Goal: Task Accomplishment & Management: Use online tool/utility

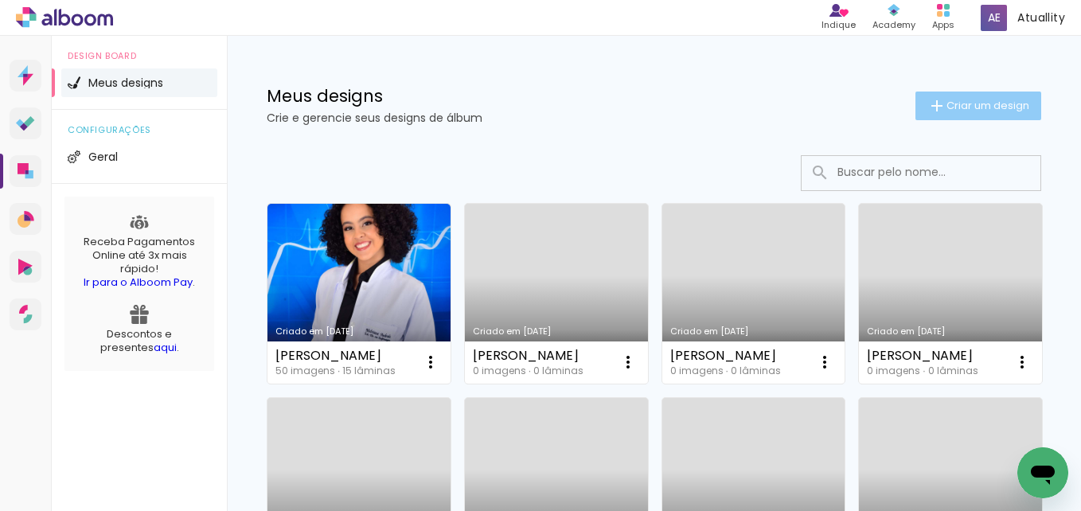
click at [977, 108] on span "Criar um design" at bounding box center [987, 105] width 83 height 10
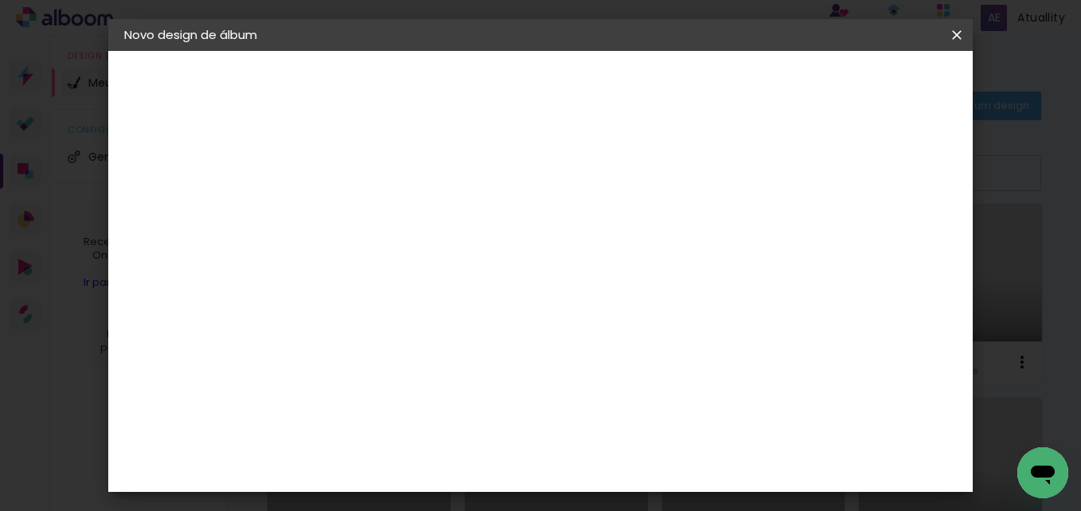
click at [430, 237] on div at bounding box center [384, 214] width 91 height 120
click at [384, 224] on input at bounding box center [384, 213] width 0 height 25
type input "[PERSON_NAME]"
type paper-input "[PERSON_NAME]"
click at [548, 76] on paper-button "Avançar" at bounding box center [509, 84] width 78 height 27
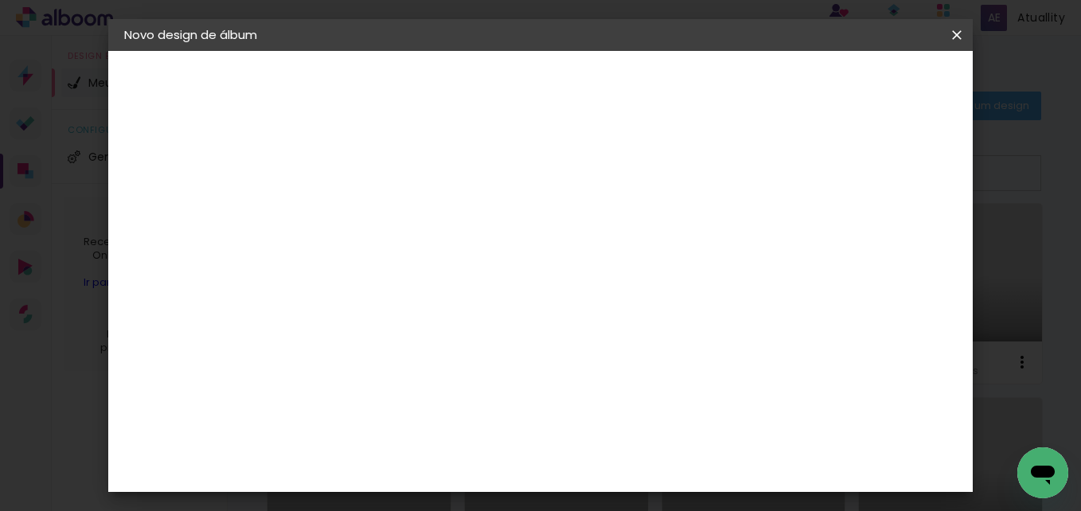
click at [412, 293] on input at bounding box center [425, 303] width 161 height 20
type input "via"
type paper-input "via"
click at [425, 356] on div "Viacolor" at bounding box center [399, 359] width 52 height 13
click at [0, 0] on slot "Avançar" at bounding box center [0, 0] width 0 height 0
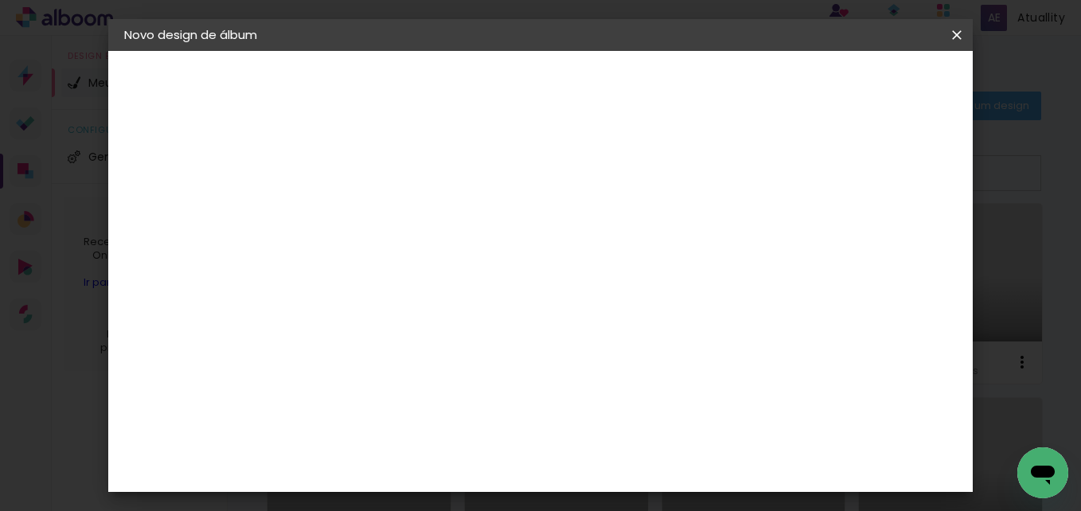
click at [471, 278] on paper-input-container "Linha" at bounding box center [425, 278] width 92 height 41
click at [577, 267] on paper-item "Padrão" at bounding box center [644, 264] width 318 height 32
type input "Padrão"
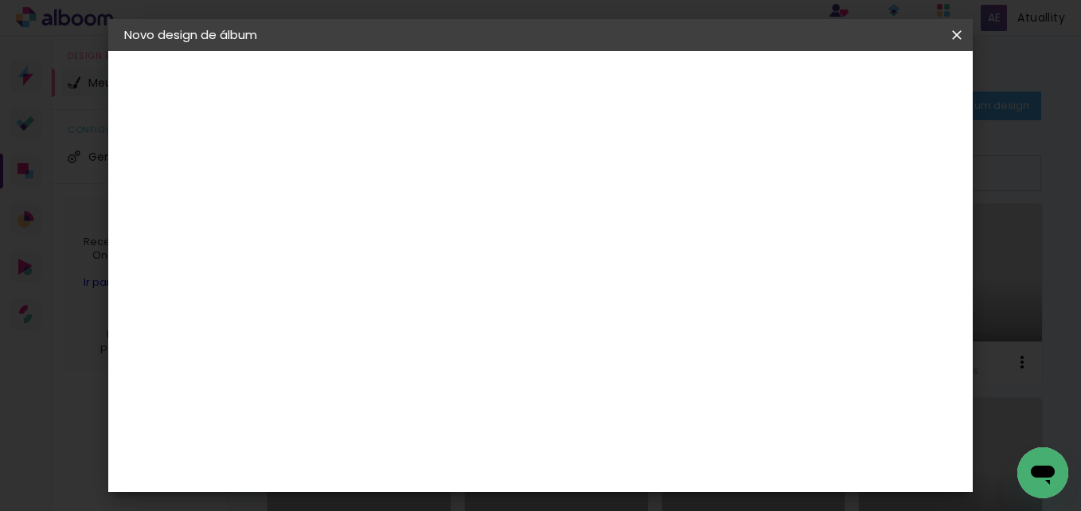
click at [644, 92] on paper-button "Avançar" at bounding box center [605, 84] width 78 height 27
click at [603, 88] on span "Iniciar design" at bounding box center [584, 90] width 37 height 22
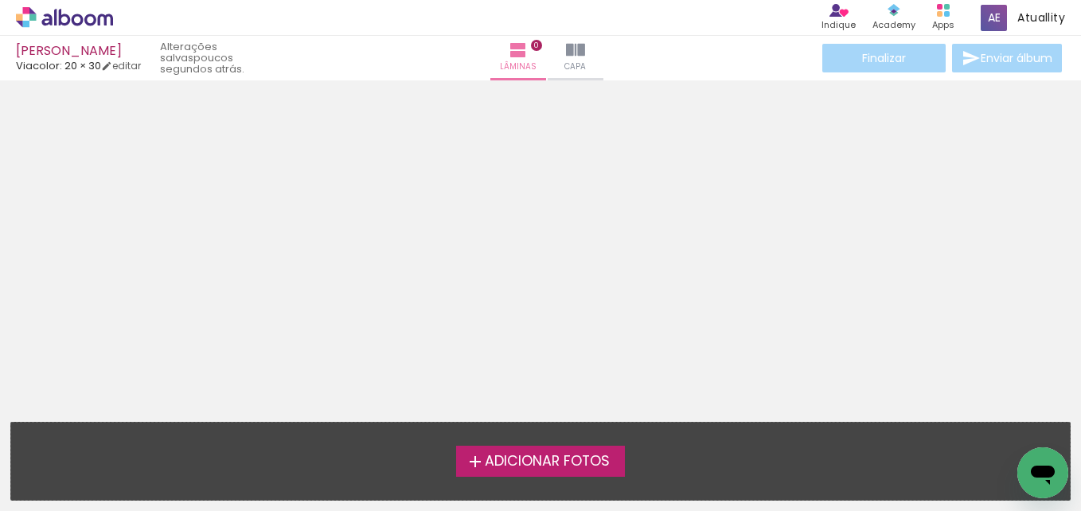
click at [521, 455] on span "Adicionar Fotos" at bounding box center [547, 462] width 125 height 14
click at [0, 0] on input "file" at bounding box center [0, 0] width 0 height 0
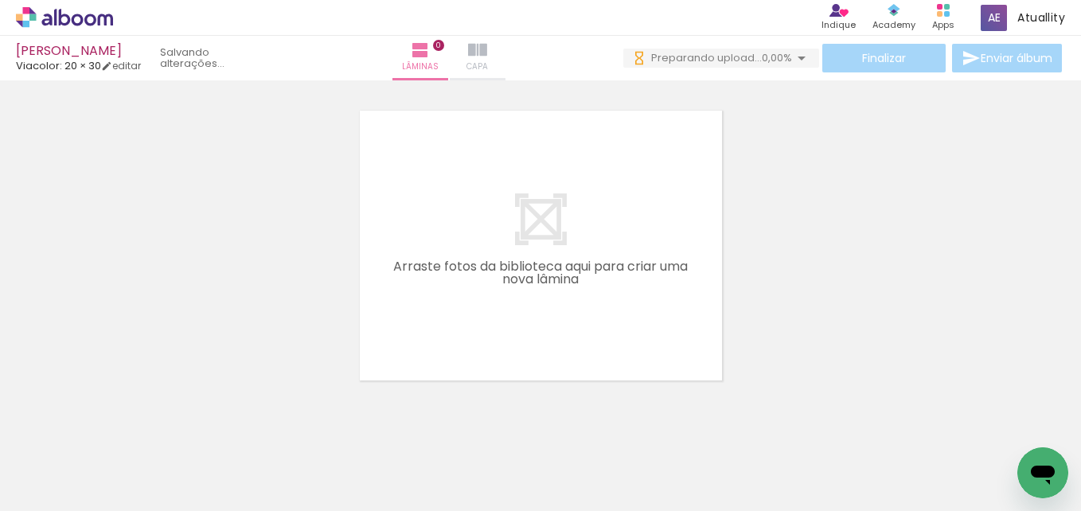
click at [488, 64] on span "Capa" at bounding box center [476, 67] width 21 height 14
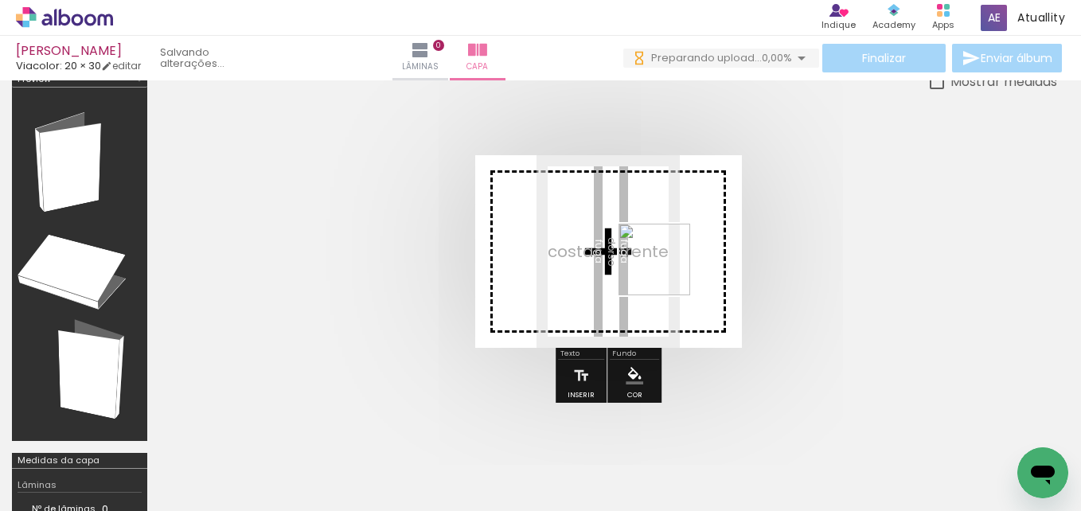
drag, startPoint x: 607, startPoint y: 466, endPoint x: 666, endPoint y: 276, distance: 198.4
click at [666, 276] on quentale-workspace at bounding box center [540, 255] width 1081 height 511
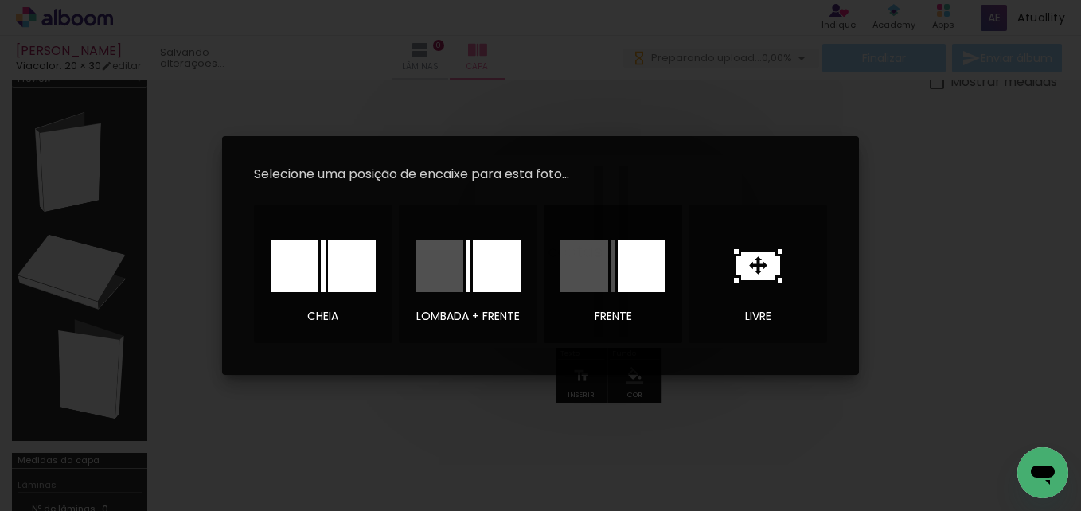
click at [626, 275] on div at bounding box center [642, 266] width 48 height 52
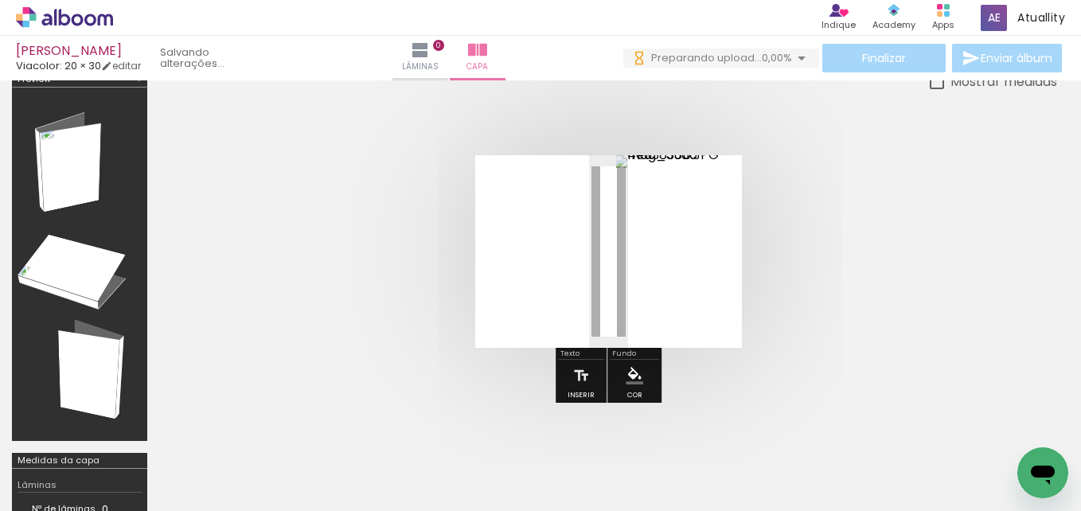
click at [902, 295] on quentale-cover at bounding box center [608, 251] width 771 height 193
click at [635, 385] on paper-menu-button "#ffebee #ffcdd2 #ef9a9a #e57373 #ef5350 #f44336 #e53935 #d32f2f #c62828 #b71c1c…" at bounding box center [634, 376] width 30 height 30
click at [632, 373] on iron-icon "color picker" at bounding box center [635, 376] width 18 height 18
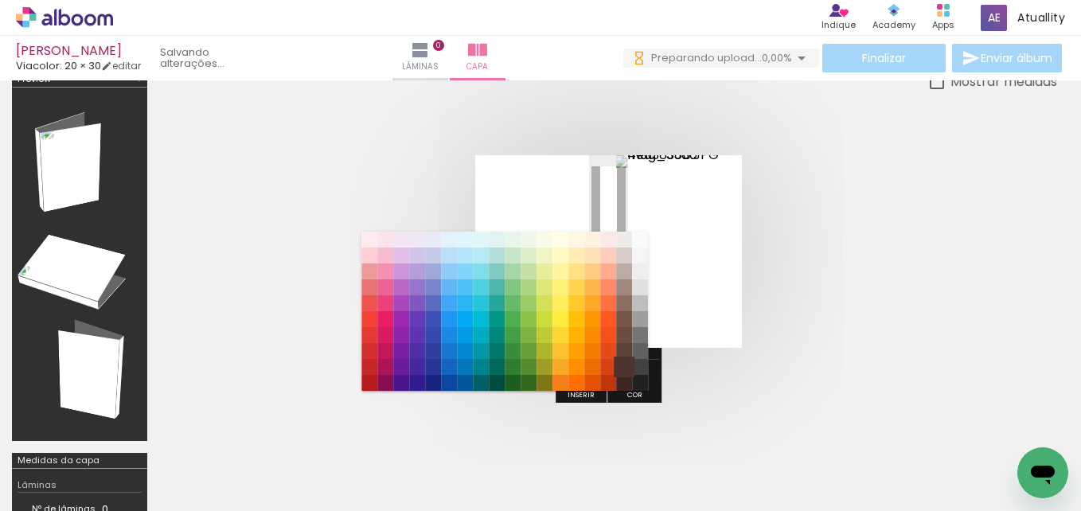
click at [619, 366] on paper-item "#4e342e" at bounding box center [624, 367] width 16 height 16
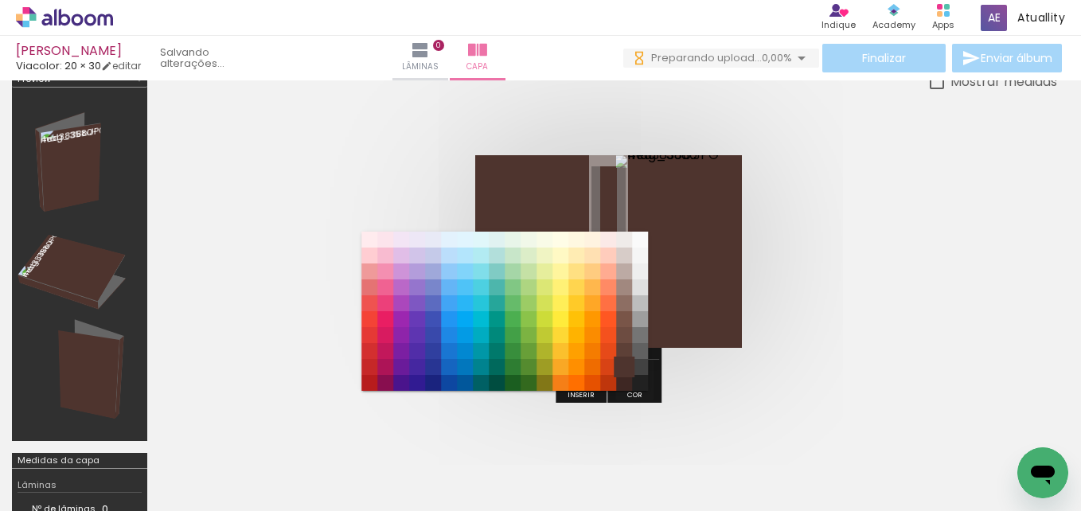
click at [619, 365] on div "#ffebee #ffcdd2 #ef9a9a #e57373 #ef5350 #f44336 #e53935 #d32f2f #c62828 #b71c1c…" at bounding box center [504, 319] width 287 height 159
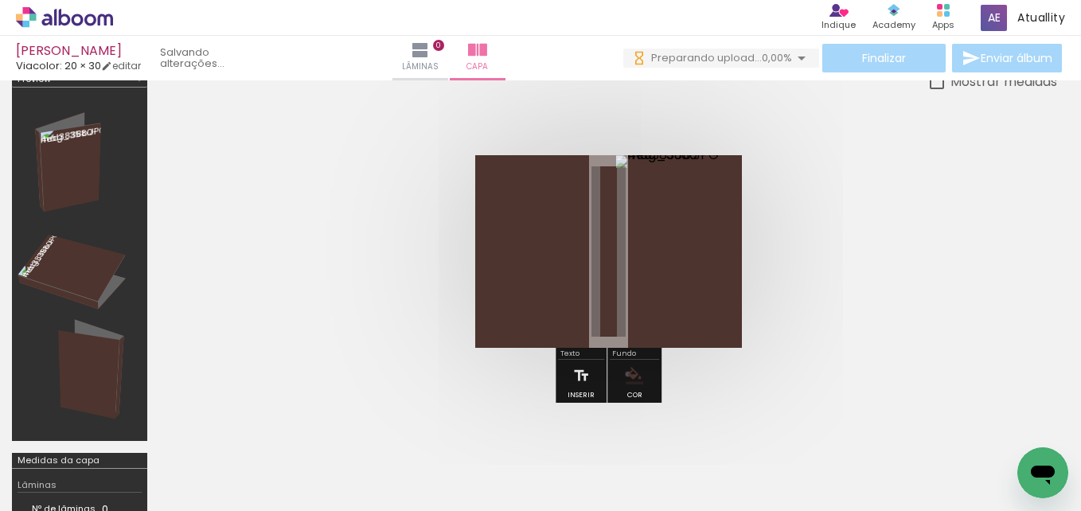
click at [626, 374] on iron-icon "color picker" at bounding box center [635, 376] width 18 height 18
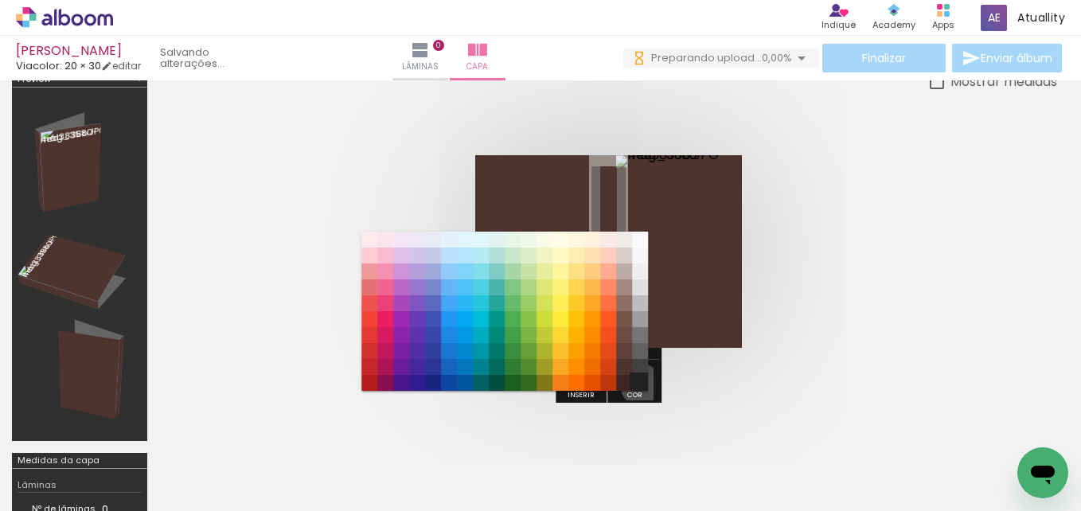
click at [639, 385] on paper-item "#212121" at bounding box center [640, 383] width 16 height 16
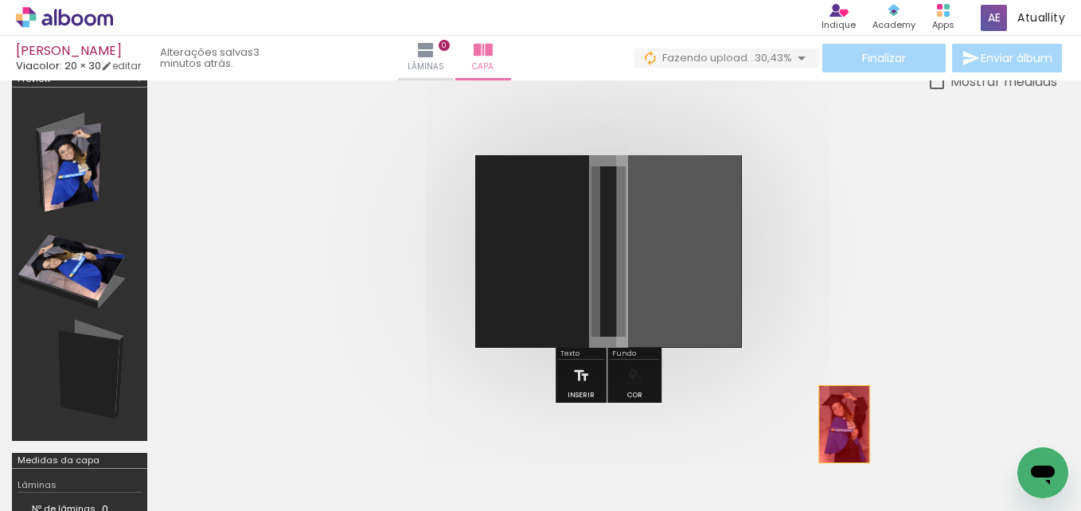
drag, startPoint x: 700, startPoint y: 305, endPoint x: 844, endPoint y: 437, distance: 195.5
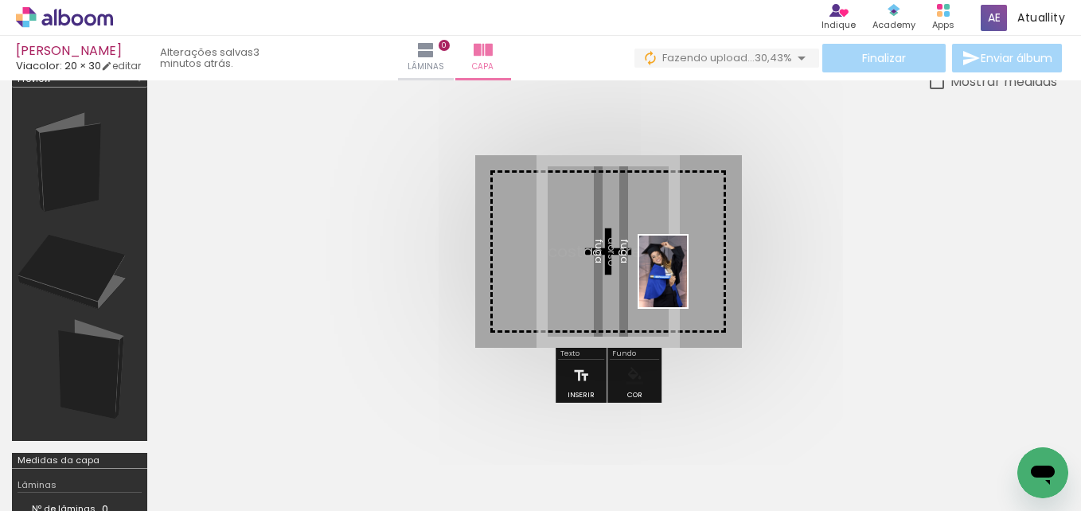
drag, startPoint x: 592, startPoint y: 455, endPoint x: 705, endPoint y: 273, distance: 214.5
click at [705, 273] on quentale-workspace at bounding box center [540, 255] width 1081 height 511
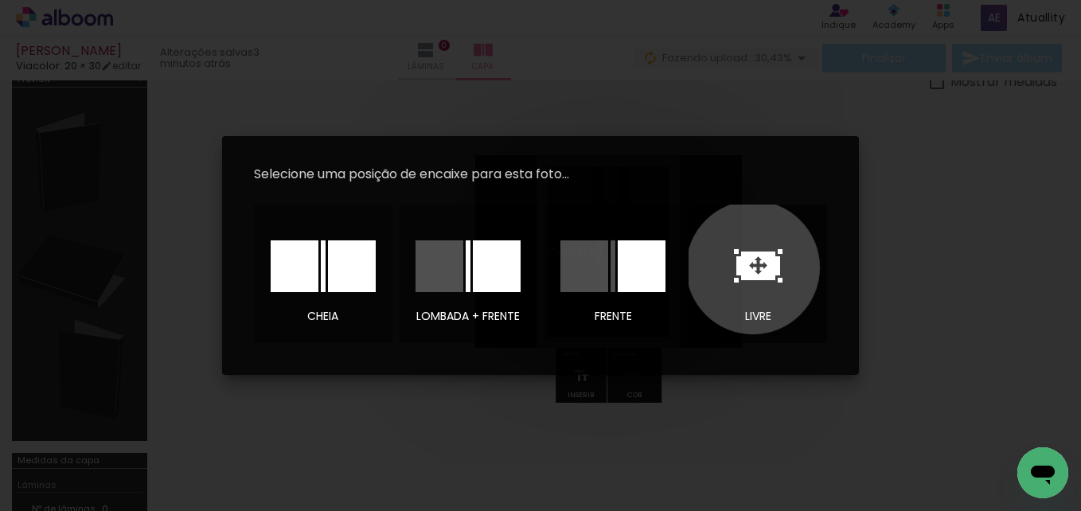
click at [753, 267] on icon at bounding box center [758, 266] width 44 height 29
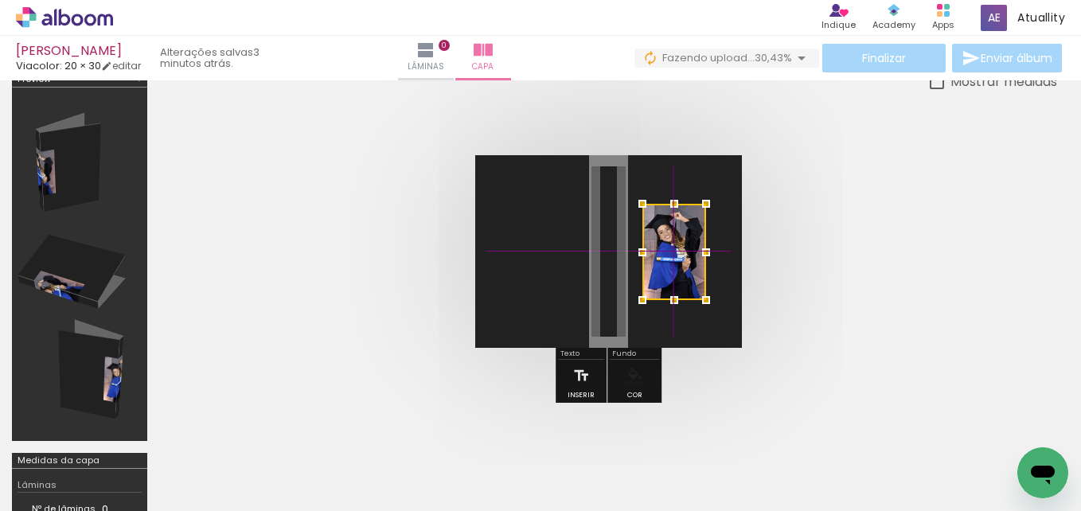
drag, startPoint x: 603, startPoint y: 254, endPoint x: 677, endPoint y: 257, distance: 73.3
click at [677, 257] on div at bounding box center [674, 252] width 64 height 96
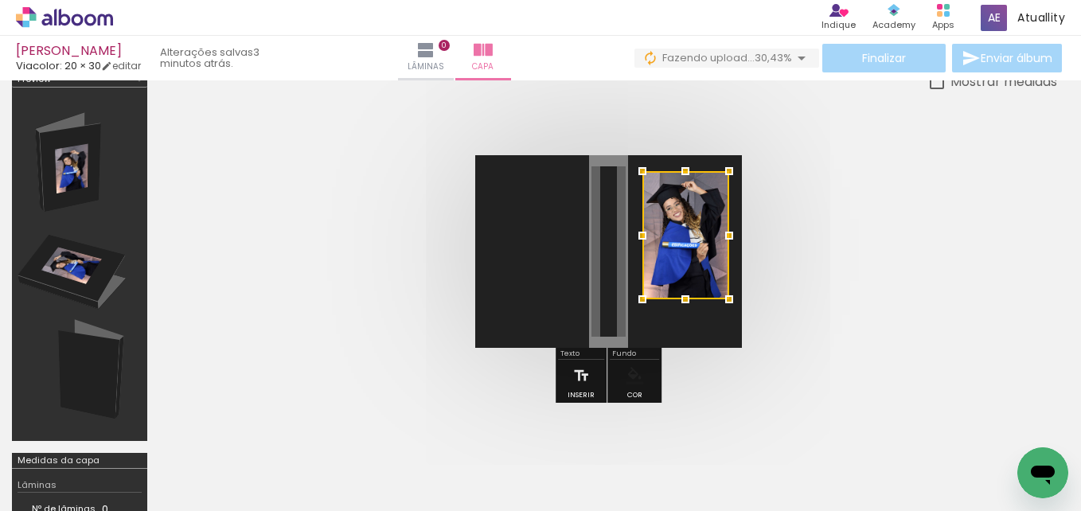
drag, startPoint x: 706, startPoint y: 205, endPoint x: 721, endPoint y: 170, distance: 38.2
click at [721, 170] on div at bounding box center [729, 171] width 32 height 32
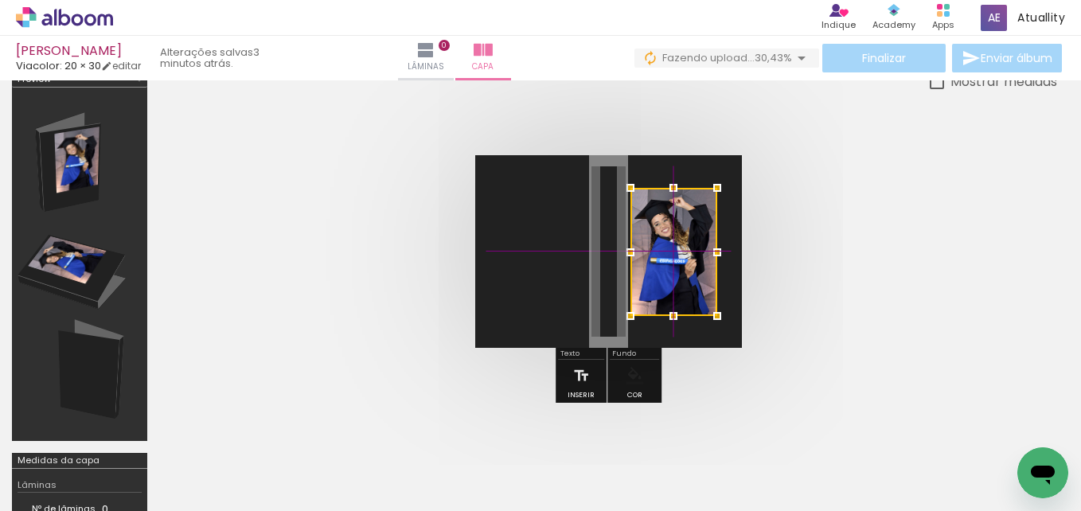
drag, startPoint x: 685, startPoint y: 248, endPoint x: 676, endPoint y: 263, distance: 16.8
click at [676, 263] on div at bounding box center [673, 252] width 87 height 128
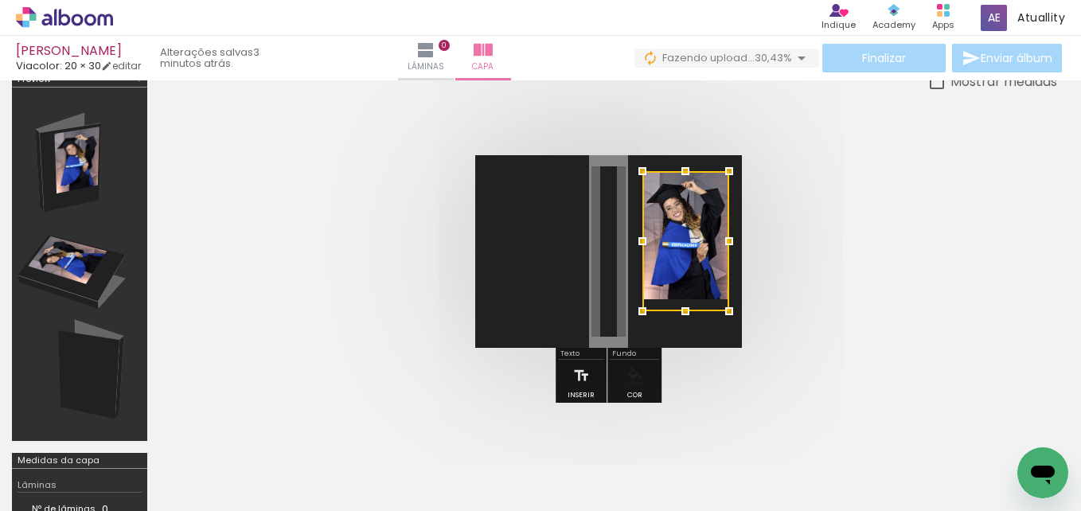
drag, startPoint x: 673, startPoint y: 318, endPoint x: 672, endPoint y: 338, distance: 20.8
click at [672, 338] on album-spread at bounding box center [608, 251] width 267 height 193
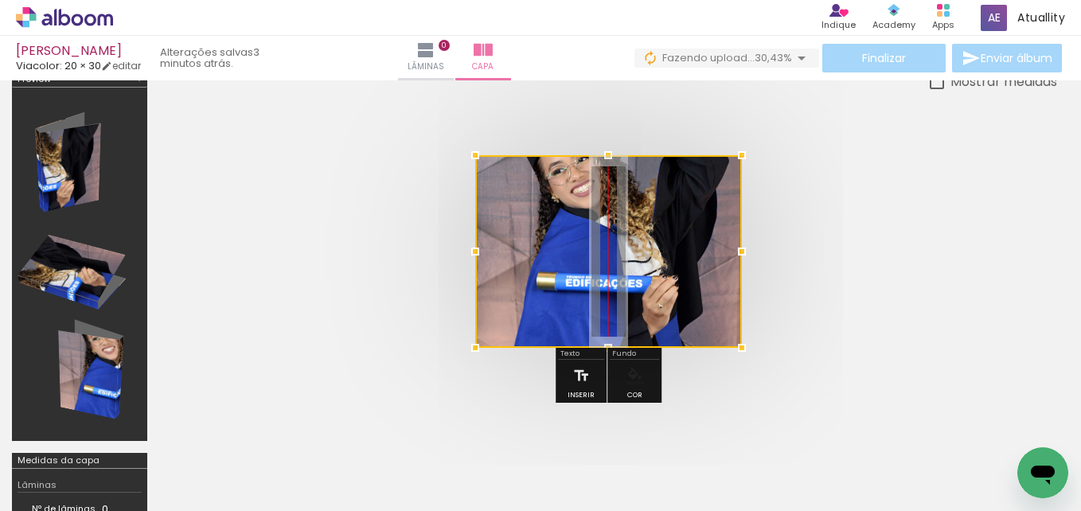
drag, startPoint x: 642, startPoint y: 283, endPoint x: 799, endPoint y: 411, distance: 202.5
click at [799, 411] on div at bounding box center [608, 252] width 898 height 320
drag, startPoint x: 665, startPoint y: 272, endPoint x: 736, endPoint y: 332, distance: 93.3
click at [736, 332] on div at bounding box center [608, 251] width 267 height 192
drag, startPoint x: 619, startPoint y: 266, endPoint x: 625, endPoint y: 189, distance: 76.7
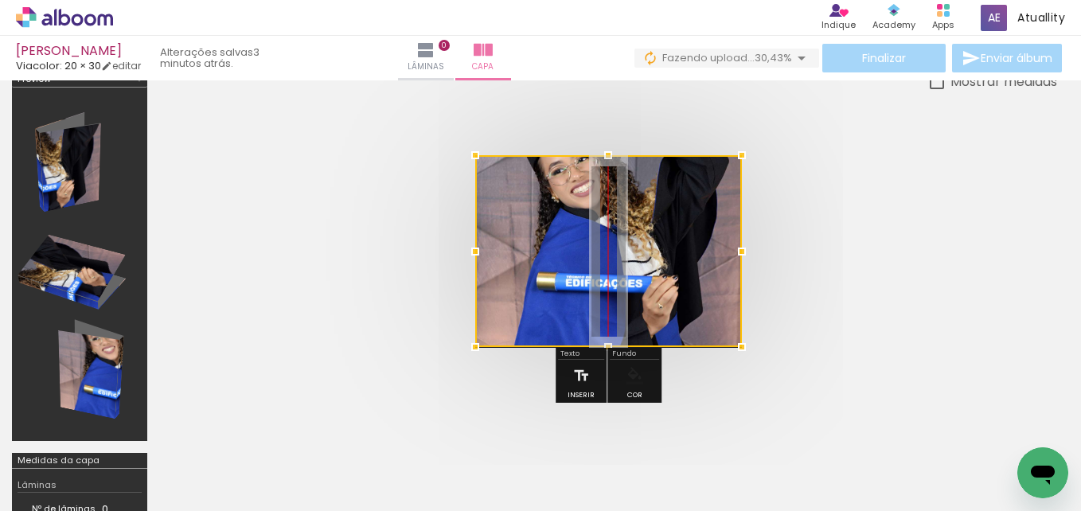
click at [626, 189] on div at bounding box center [608, 251] width 267 height 192
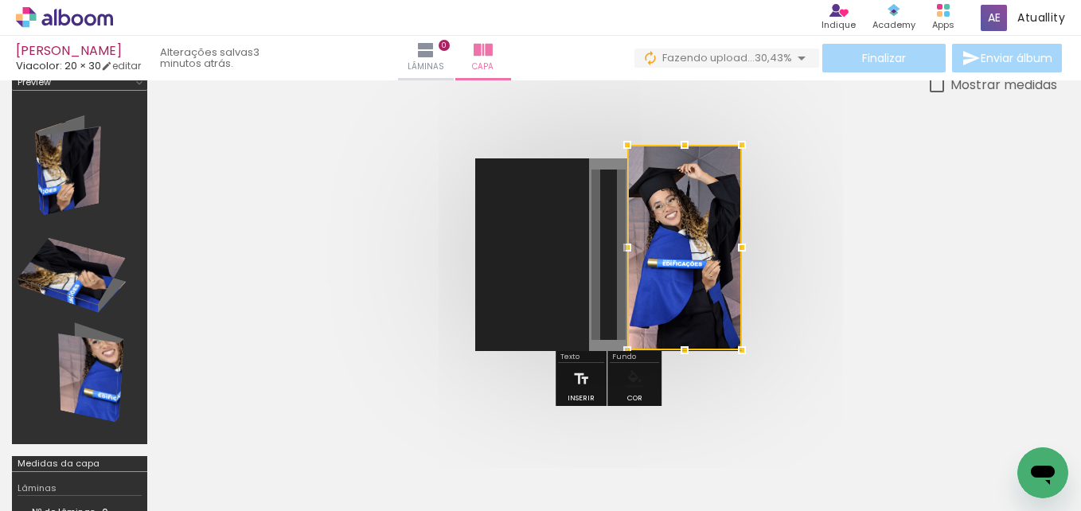
drag, startPoint x: 478, startPoint y: 159, endPoint x: 623, endPoint y: 223, distance: 158.3
click at [623, 223] on album-spread at bounding box center [608, 254] width 267 height 193
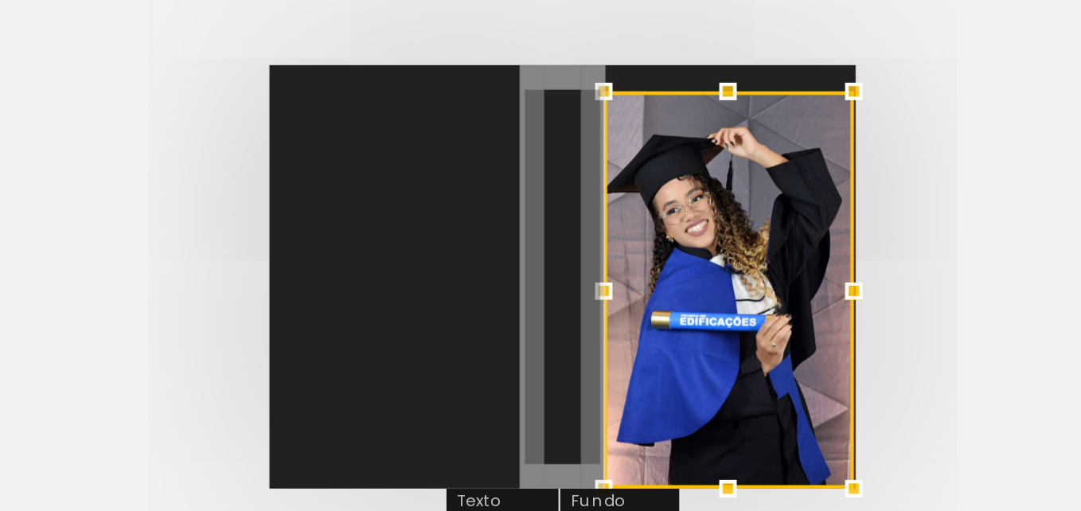
drag, startPoint x: 742, startPoint y: 159, endPoint x: 735, endPoint y: 171, distance: 13.9
click at [735, 171] on div at bounding box center [741, 170] width 32 height 32
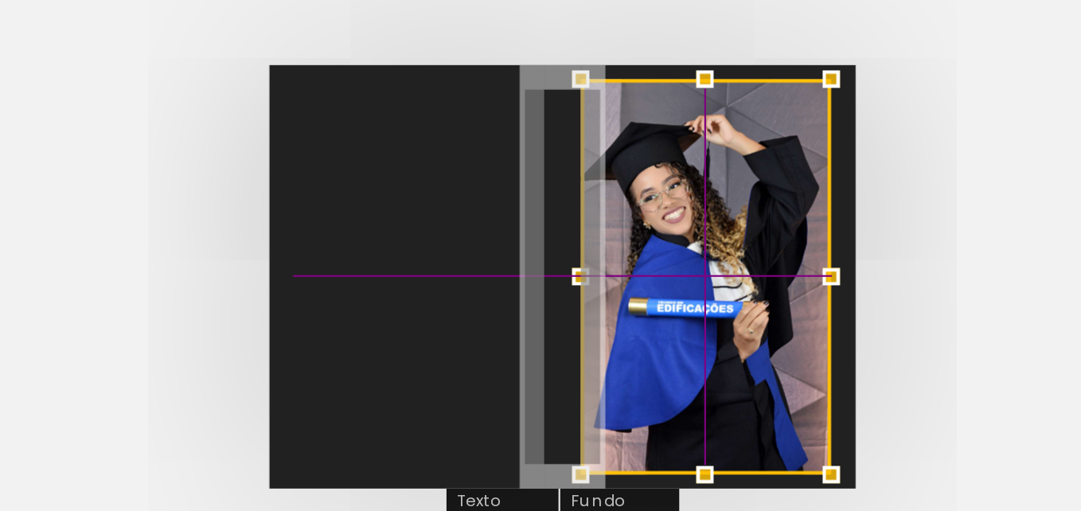
drag, startPoint x: 708, startPoint y: 222, endPoint x: 708, endPoint y: 232, distance: 9.6
click at [708, 232] on div at bounding box center [674, 255] width 114 height 180
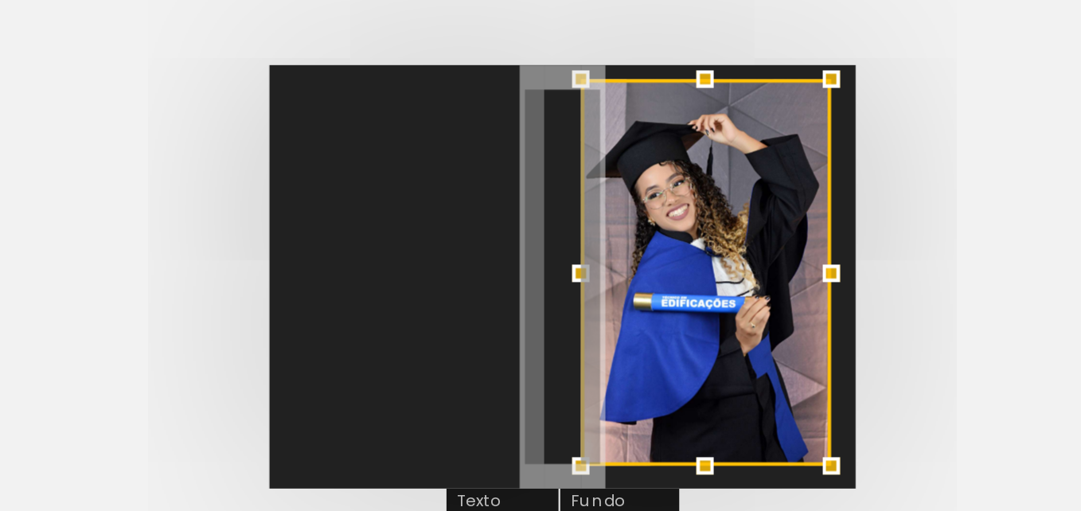
drag, startPoint x: 674, startPoint y: 343, endPoint x: 671, endPoint y: 324, distance: 19.4
click at [671, 325] on div at bounding box center [674, 341] width 32 height 32
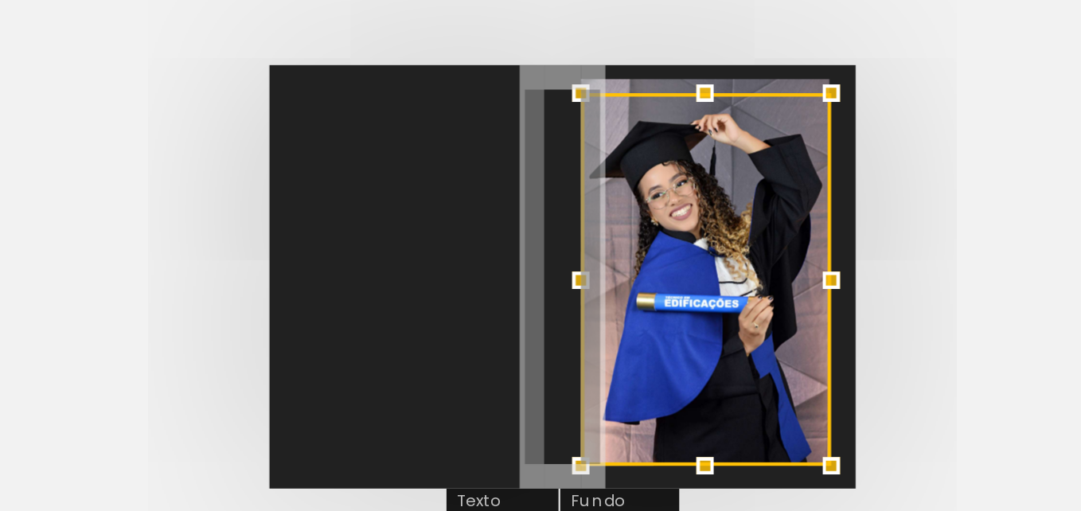
click at [676, 172] on div at bounding box center [674, 171] width 32 height 32
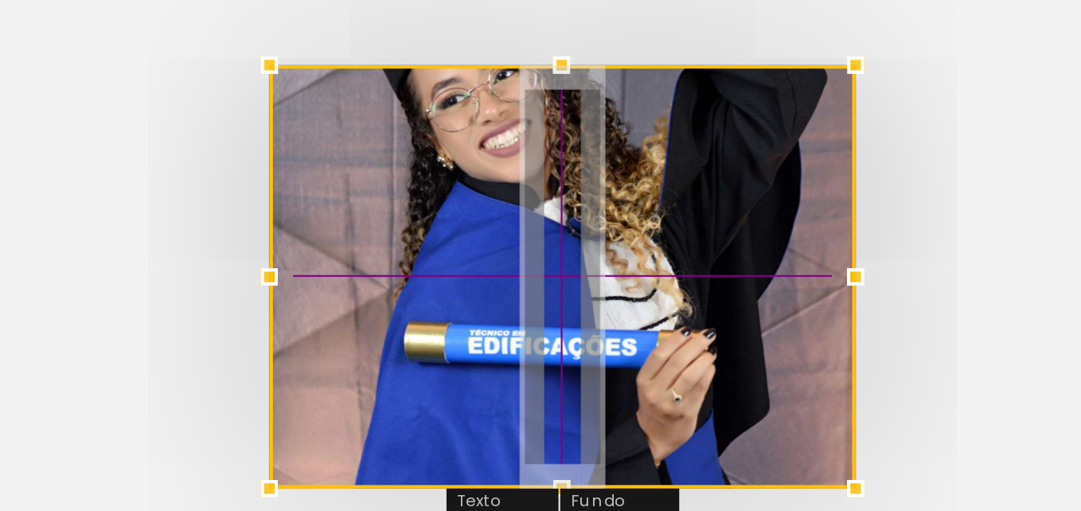
drag, startPoint x: 657, startPoint y: 262, endPoint x: 685, endPoint y: 279, distance: 33.6
click at [685, 279] on div at bounding box center [608, 254] width 267 height 193
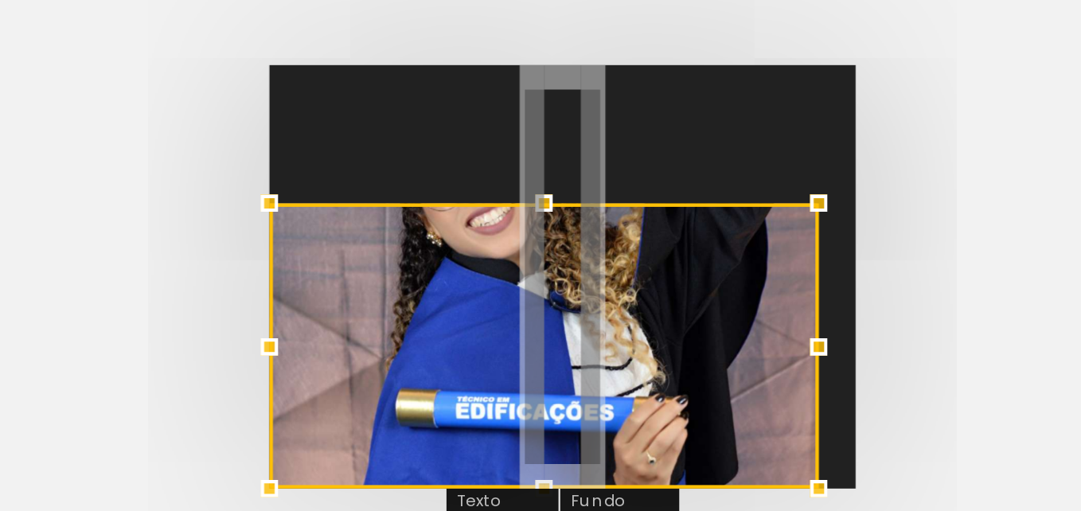
drag, startPoint x: 736, startPoint y: 165, endPoint x: 693, endPoint y: 206, distance: 59.7
click at [693, 206] on album-spread at bounding box center [608, 254] width 267 height 193
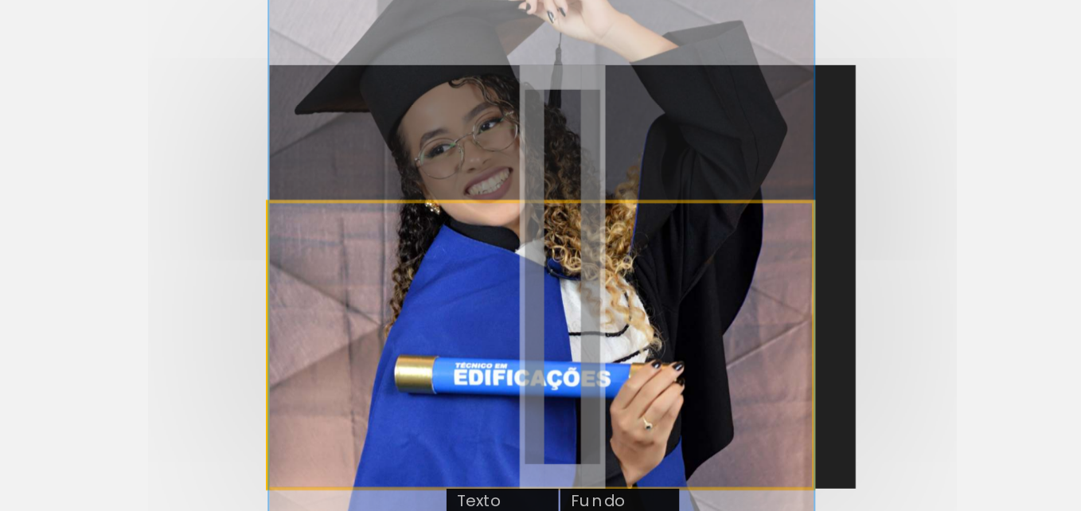
drag, startPoint x: 603, startPoint y: 254, endPoint x: 683, endPoint y: 240, distance: 80.9
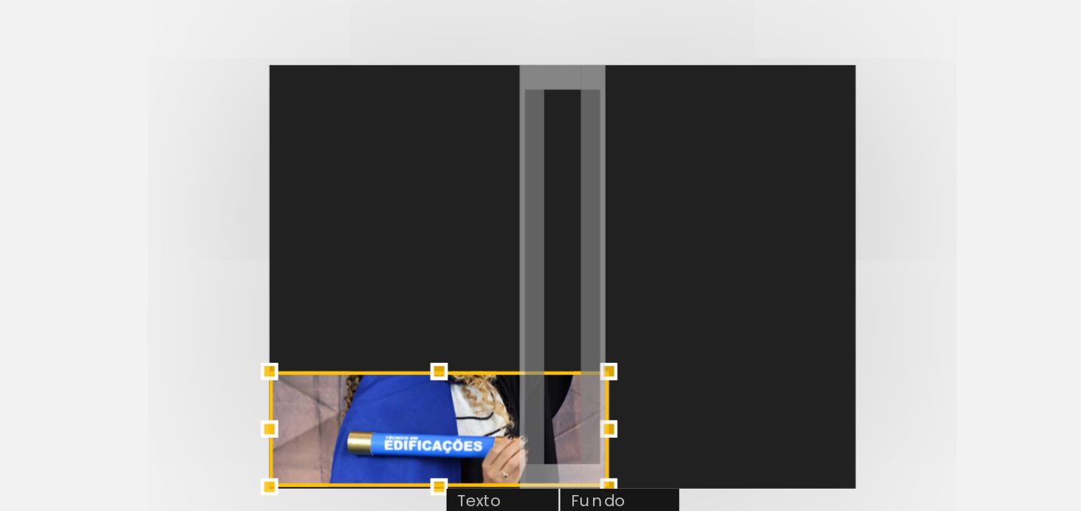
drag, startPoint x: 646, startPoint y: 289, endPoint x: 622, endPoint y: 302, distance: 27.1
click at [622, 302] on div at bounding box center [630, 298] width 32 height 32
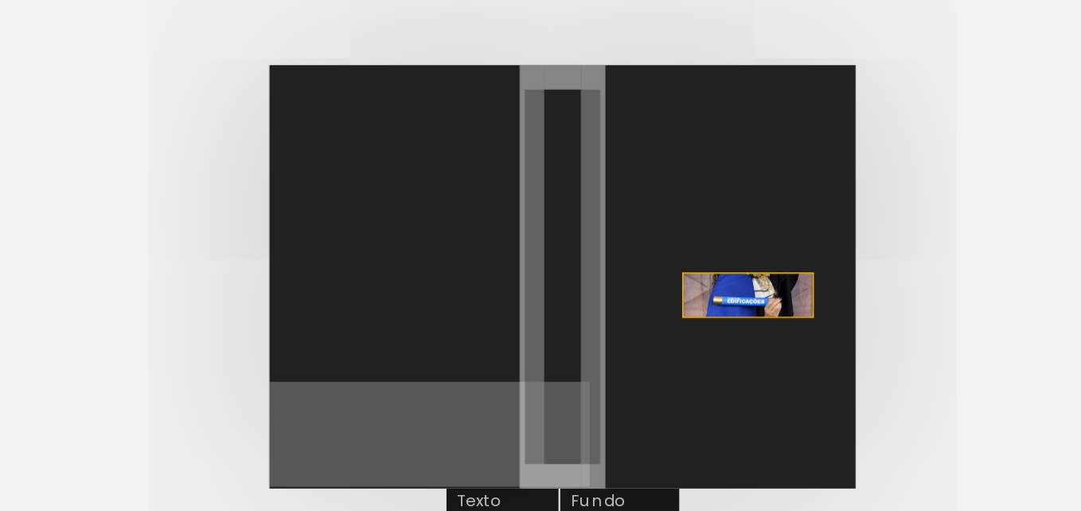
drag, startPoint x: 600, startPoint y: 338, endPoint x: 690, endPoint y: 263, distance: 117.0
click at [690, 263] on quentale-layouter at bounding box center [608, 254] width 267 height 193
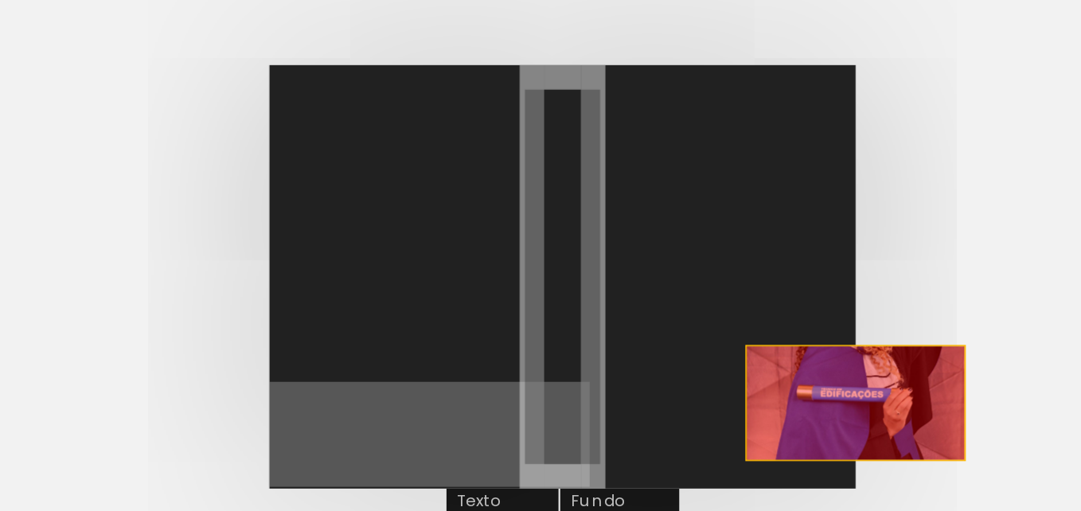
drag, startPoint x: 575, startPoint y: 312, endPoint x: 691, endPoint y: 353, distance: 123.1
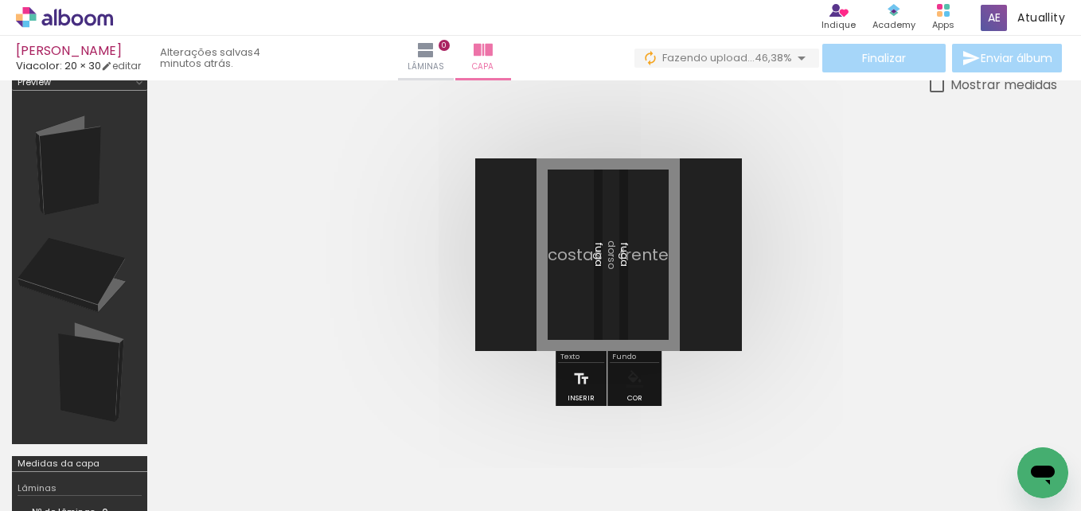
scroll to position [0, 3736]
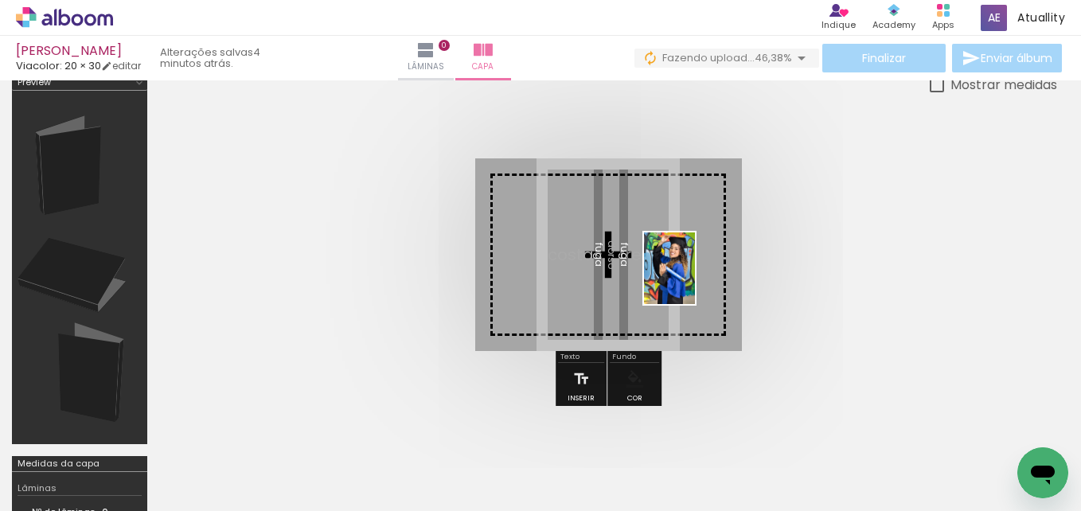
drag, startPoint x: 610, startPoint y: 468, endPoint x: 689, endPoint y: 282, distance: 202.6
click at [689, 282] on quentale-workspace at bounding box center [540, 255] width 1081 height 511
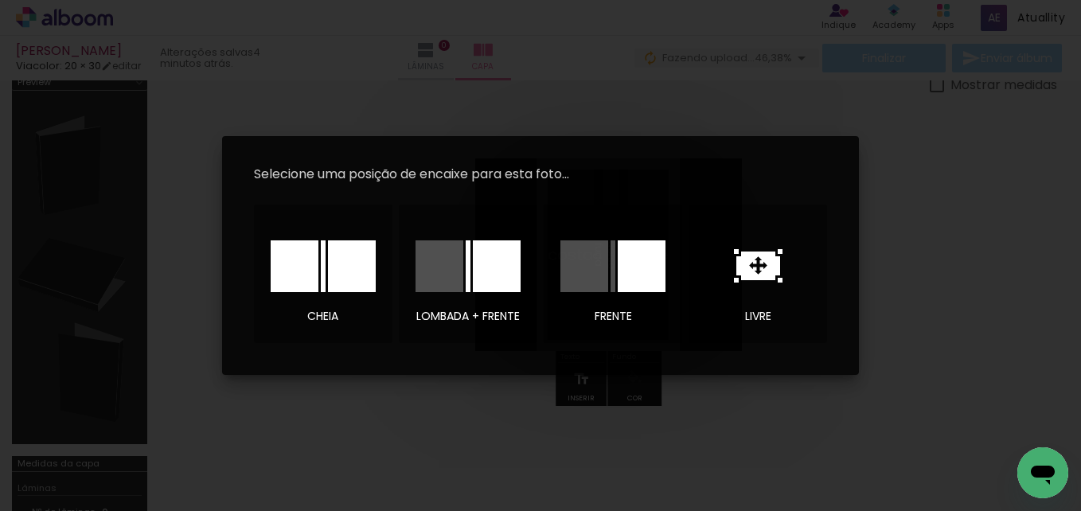
click at [623, 282] on div at bounding box center [642, 266] width 48 height 52
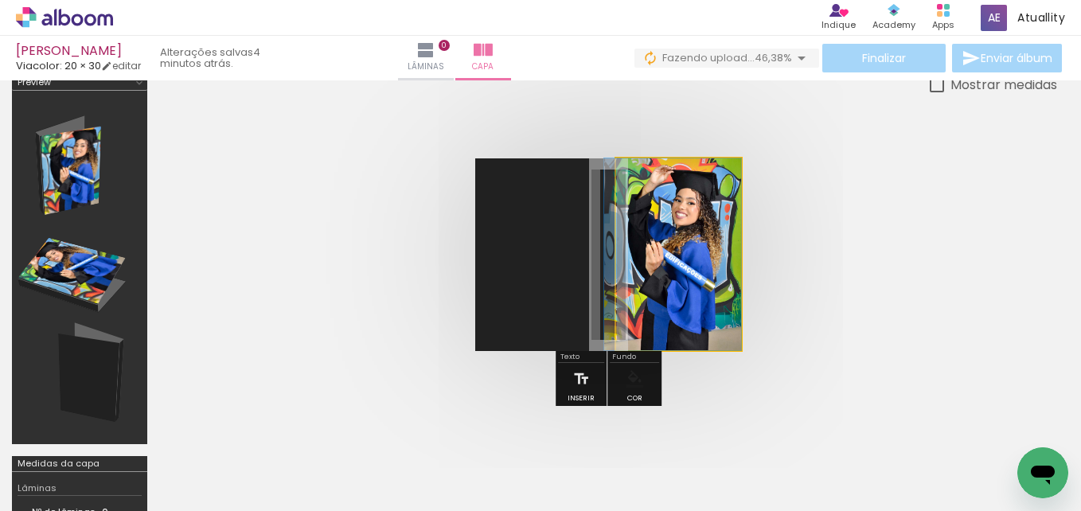
drag, startPoint x: 710, startPoint y: 302, endPoint x: 704, endPoint y: 317, distance: 15.4
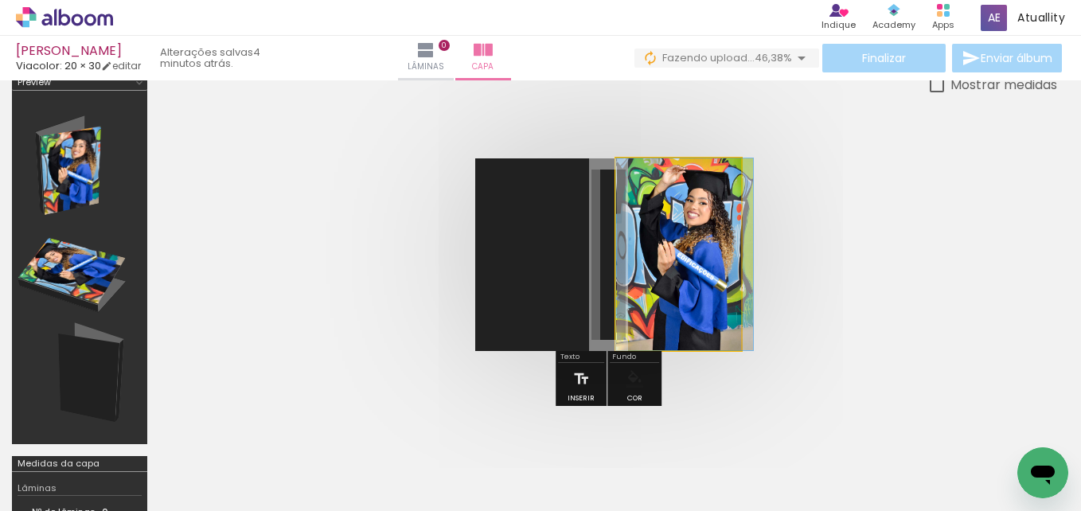
drag, startPoint x: 674, startPoint y: 288, endPoint x: 707, endPoint y: 279, distance: 34.0
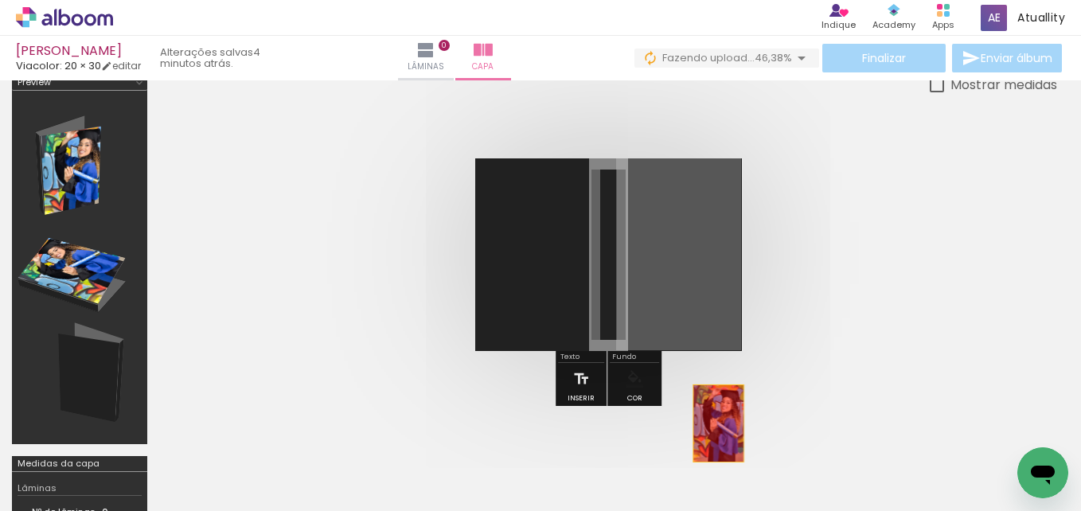
drag, startPoint x: 705, startPoint y: 289, endPoint x: 719, endPoint y: 423, distance: 135.2
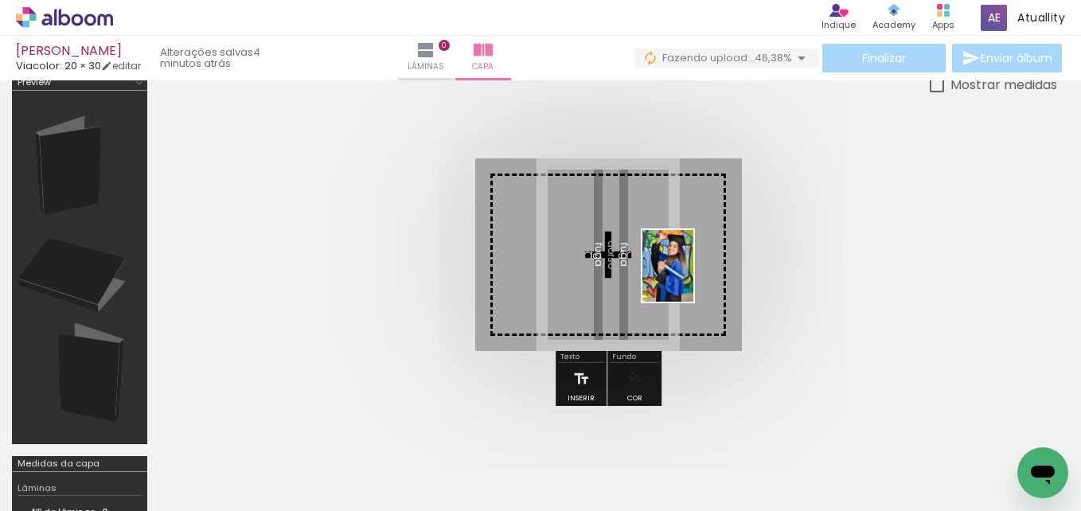
drag, startPoint x: 629, startPoint y: 454, endPoint x: 690, endPoint y: 278, distance: 186.3
click at [690, 278] on quentale-workspace at bounding box center [540, 255] width 1081 height 511
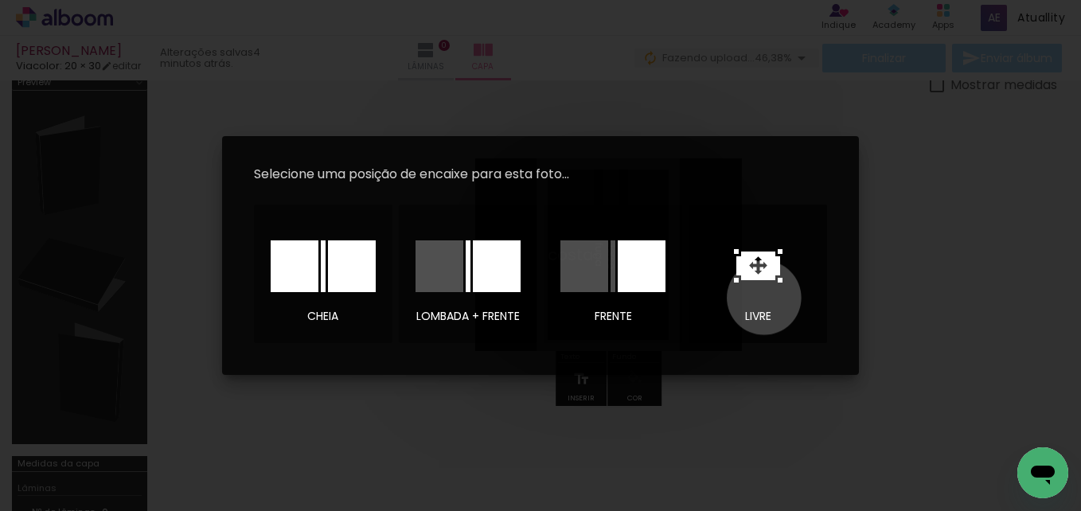
drag, startPoint x: 751, startPoint y: 279, endPoint x: 764, endPoint y: 298, distance: 23.4
click at [764, 298] on div at bounding box center [757, 266] width 111 height 80
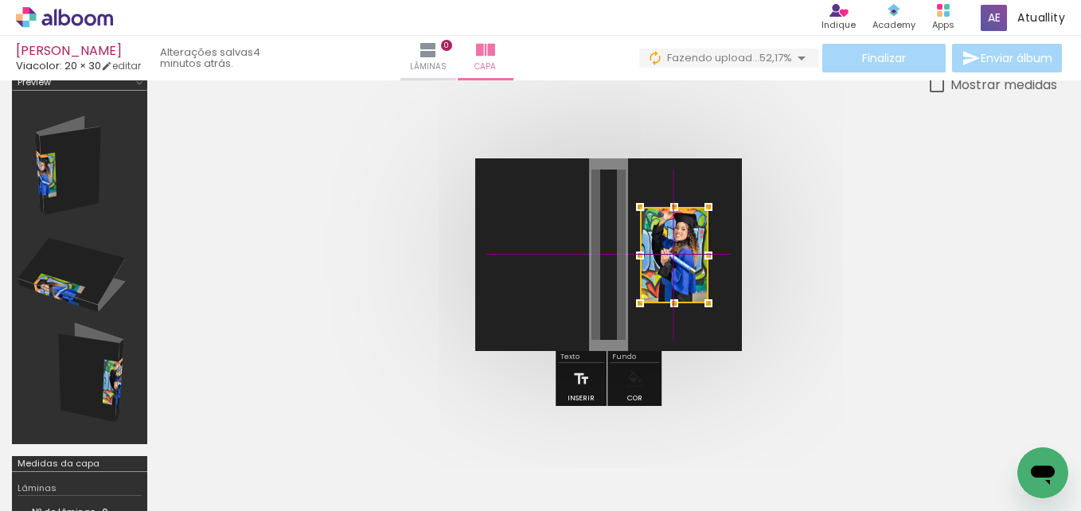
drag, startPoint x: 607, startPoint y: 256, endPoint x: 665, endPoint y: 250, distance: 58.5
click at [665, 250] on div at bounding box center [674, 255] width 68 height 96
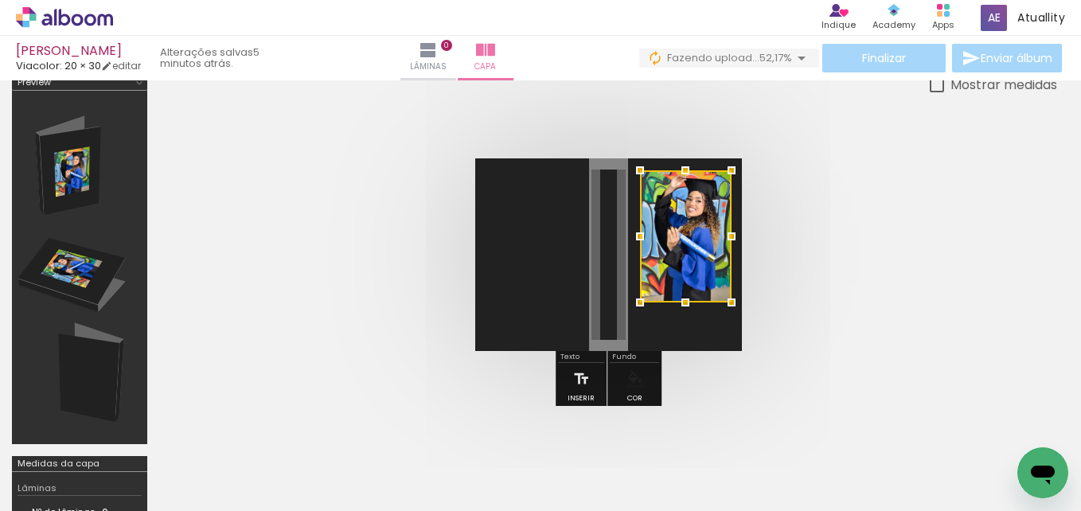
drag, startPoint x: 711, startPoint y: 206, endPoint x: 733, endPoint y: 178, distance: 35.7
click at [733, 178] on div at bounding box center [732, 170] width 32 height 32
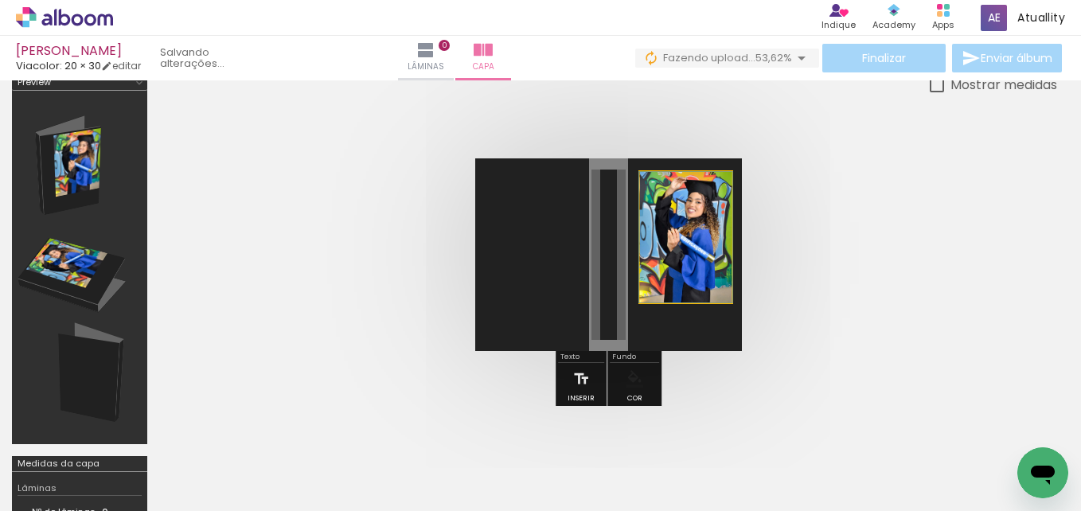
click at [679, 299] on quentale-photo at bounding box center [686, 237] width 92 height 131
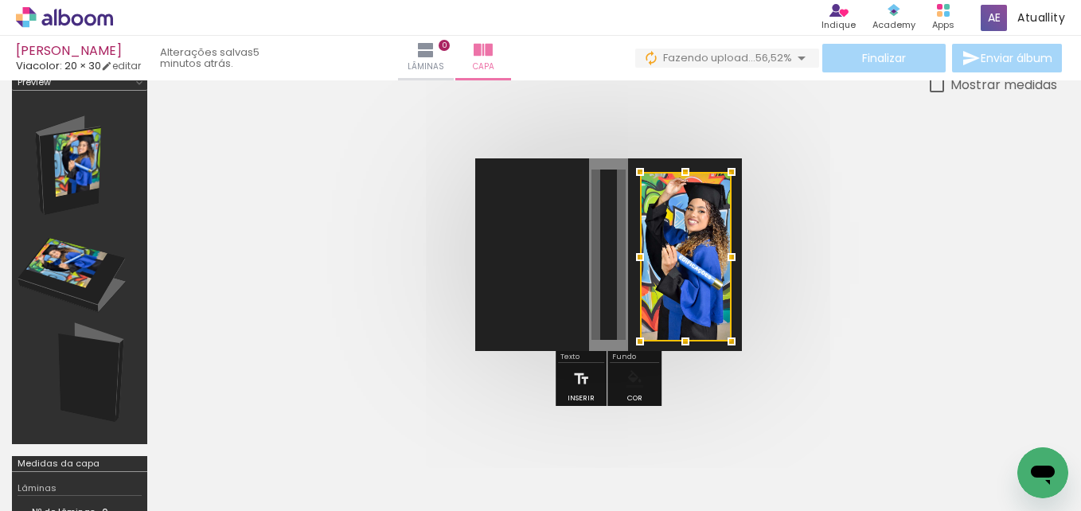
drag, startPoint x: 687, startPoint y: 299, endPoint x: 687, endPoint y: 338, distance: 39.0
click at [687, 338] on div at bounding box center [685, 342] width 32 height 32
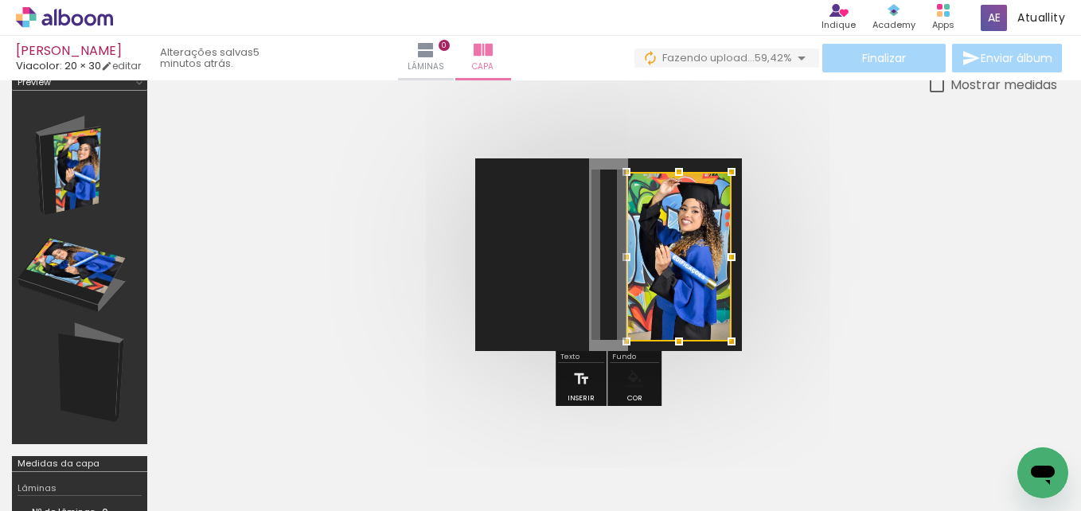
drag, startPoint x: 639, startPoint y: 258, endPoint x: 626, endPoint y: 264, distance: 15.0
click at [626, 264] on div at bounding box center [627, 257] width 32 height 32
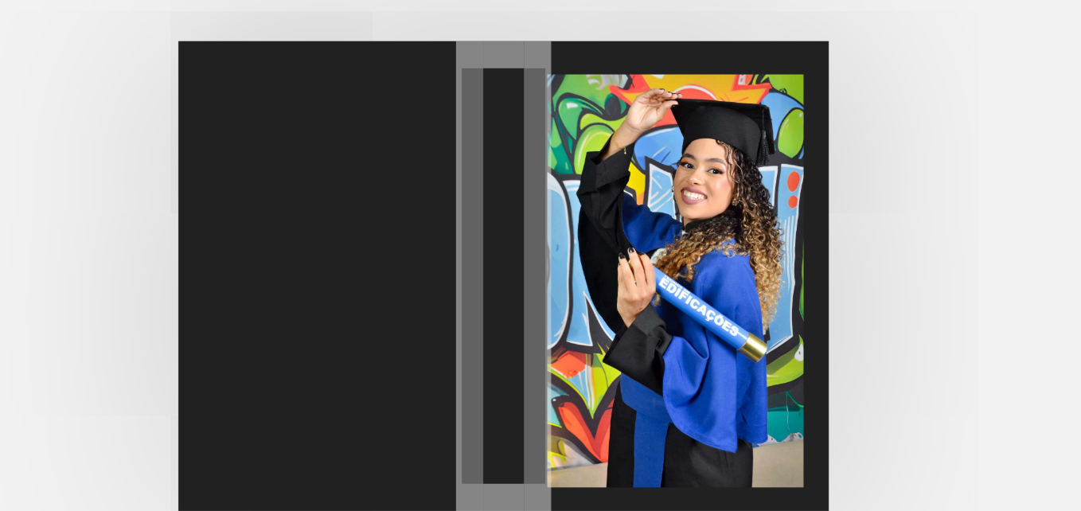
click at [702, 239] on quentale-photo at bounding box center [678, 257] width 105 height 170
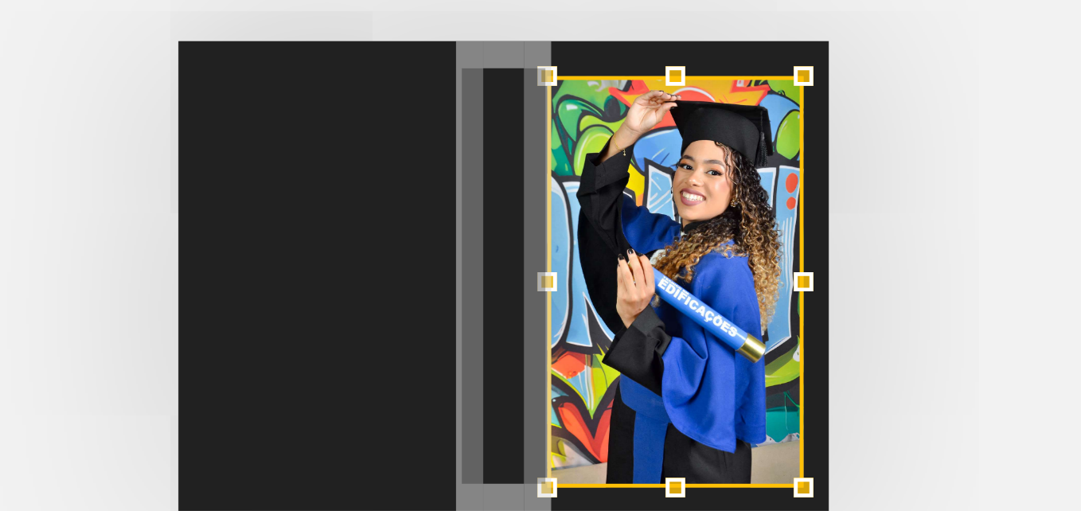
click at [677, 170] on div at bounding box center [679, 173] width 32 height 32
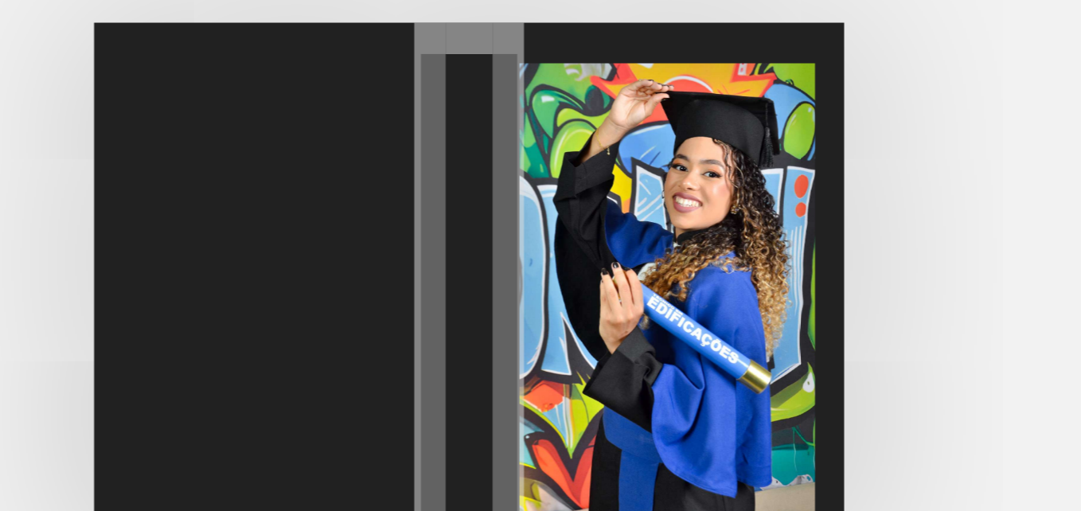
click at [700, 240] on quentale-photo at bounding box center [678, 257] width 105 height 169
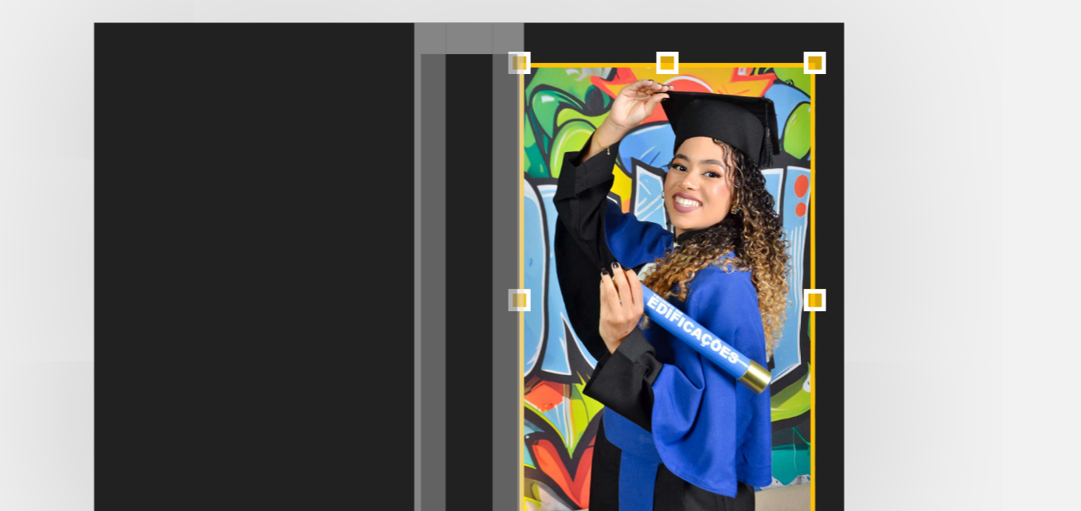
click at [700, 240] on div at bounding box center [678, 257] width 105 height 169
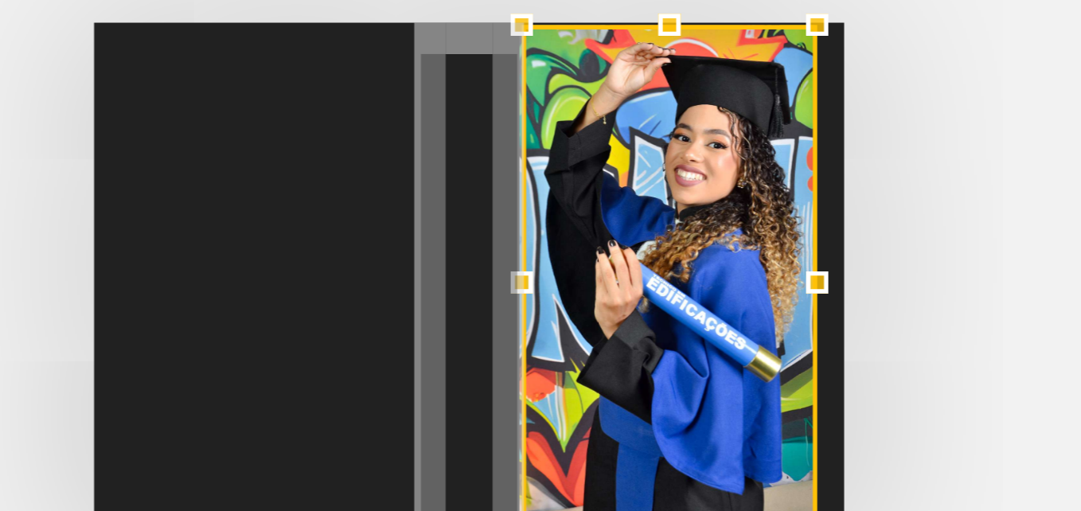
click at [626, 169] on div at bounding box center [627, 159] width 32 height 32
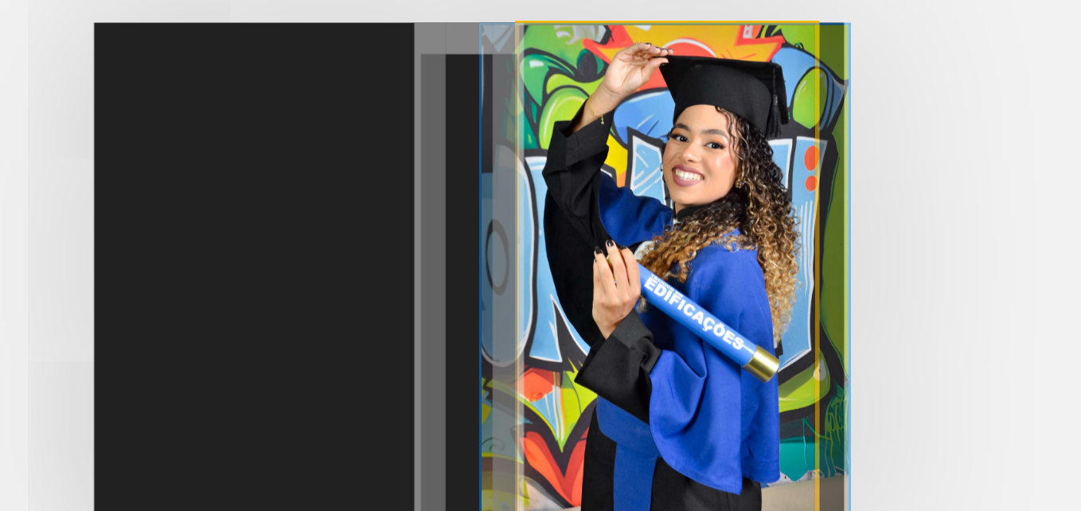
drag, startPoint x: 668, startPoint y: 258, endPoint x: 666, endPoint y: 289, distance: 31.1
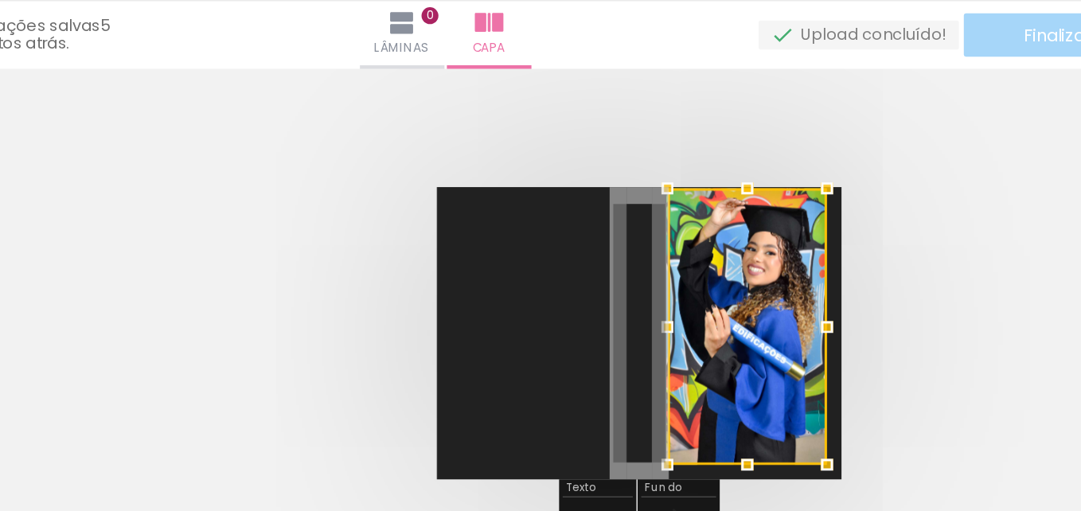
click at [765, 290] on quentale-cover at bounding box center [608, 254] width 771 height 193
click at [771, 290] on quentale-cover at bounding box center [608, 254] width 771 height 193
click at [771, 289] on quentale-cover at bounding box center [608, 254] width 771 height 193
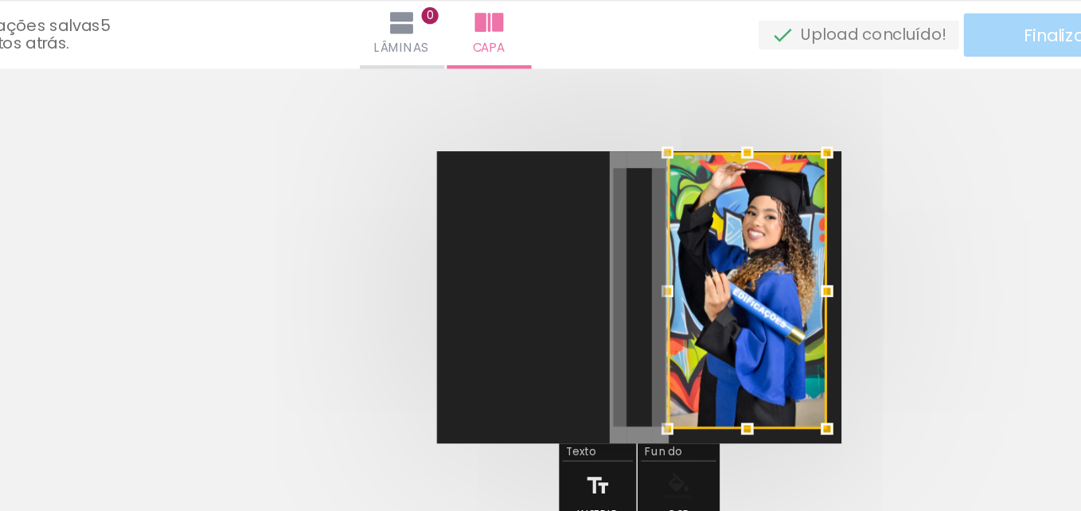
scroll to position [41, 0]
click at [842, 305] on quentale-cover at bounding box center [608, 231] width 771 height 193
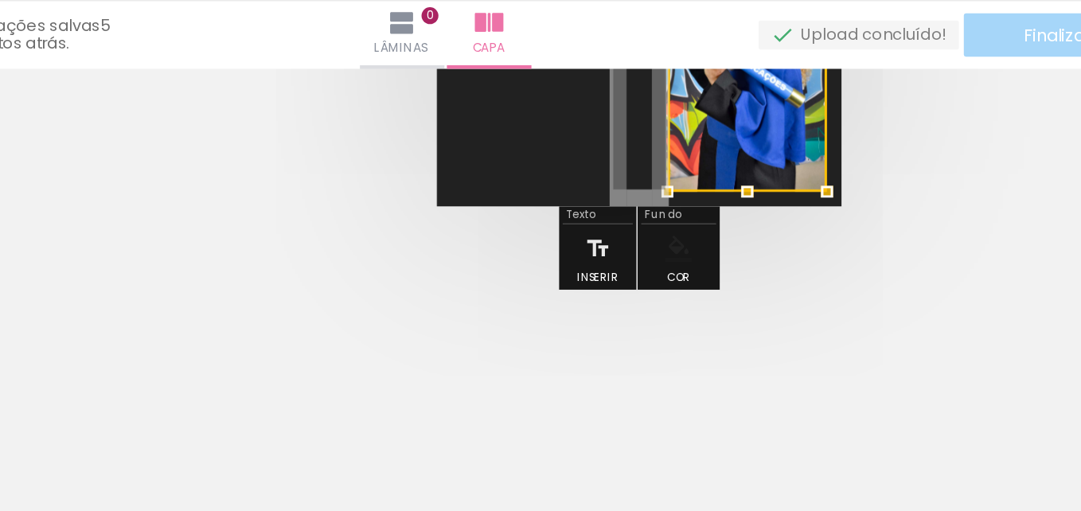
scroll to position [198, 0]
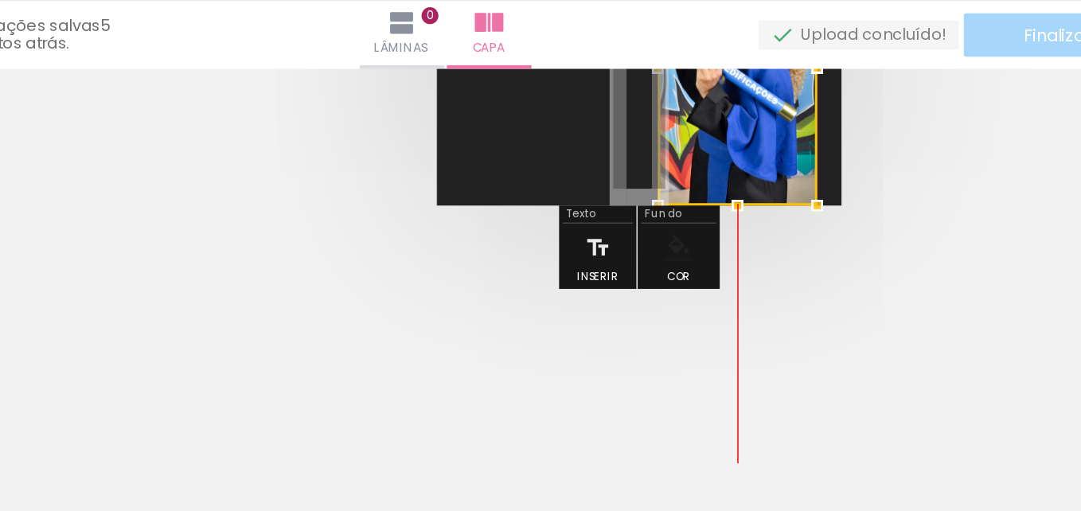
drag, startPoint x: 701, startPoint y: 139, endPoint x: 690, endPoint y: 297, distance: 158.8
click at [690, 297] on quentale-cover-editor at bounding box center [608, 158] width 898 height 529
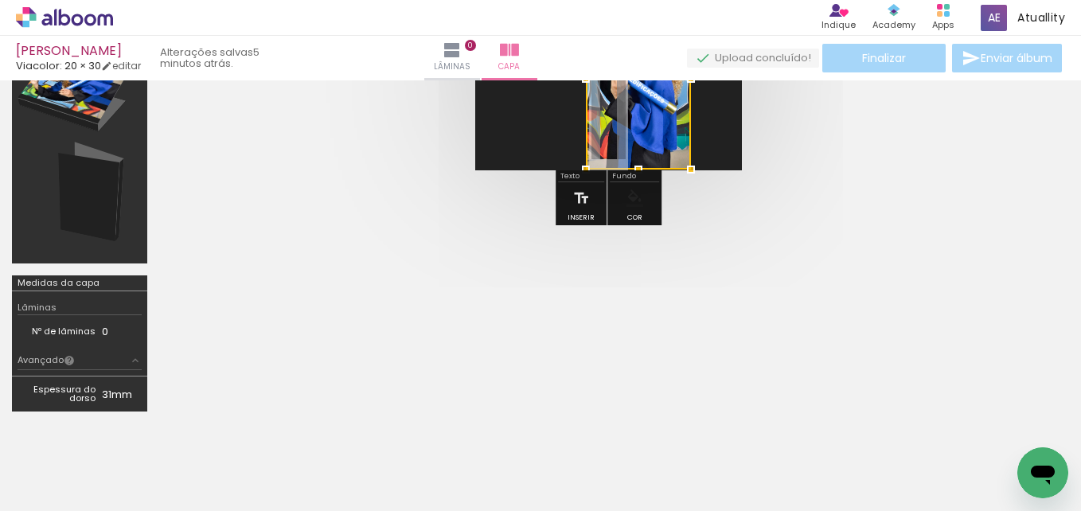
drag, startPoint x: 689, startPoint y: 140, endPoint x: 654, endPoint y: 420, distance: 281.6
click at [654, 420] on quentale-workspace at bounding box center [540, 255] width 1081 height 511
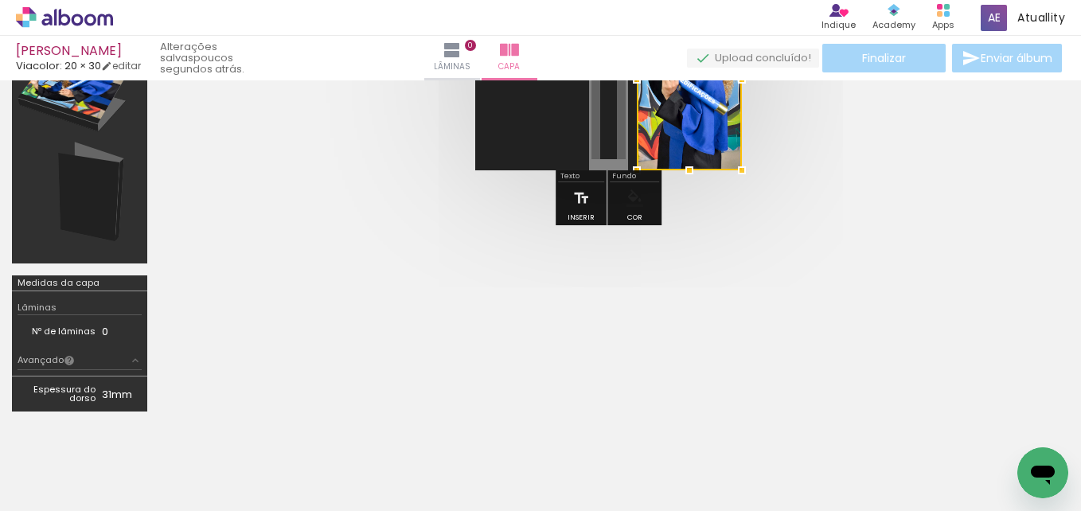
drag, startPoint x: 666, startPoint y: 135, endPoint x: 876, endPoint y: 315, distance: 277.2
click at [876, 315] on quentale-cover-editor at bounding box center [608, 158] width 898 height 529
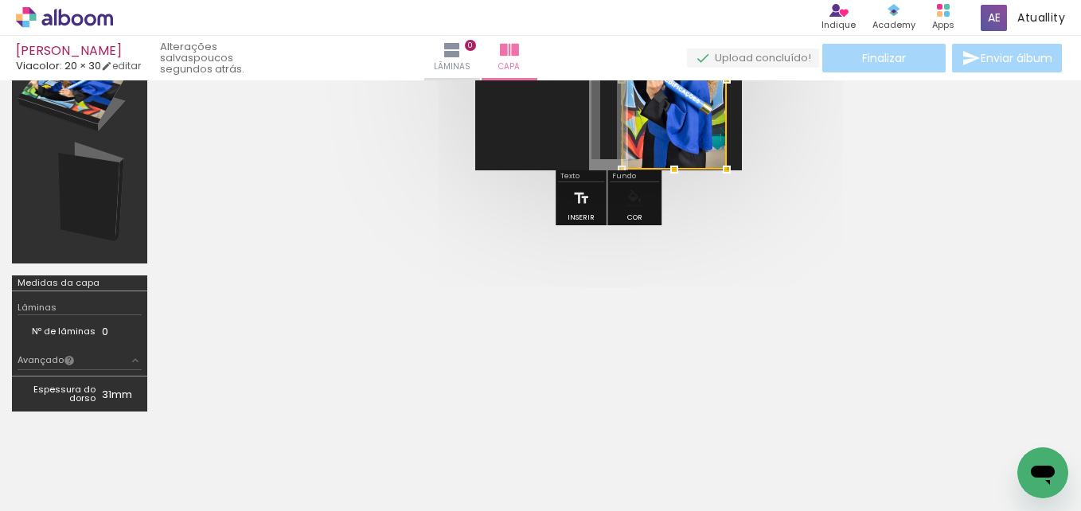
drag, startPoint x: 689, startPoint y: 119, endPoint x: 683, endPoint y: 252, distance: 133.1
click at [683, 252] on quentale-cover-editor at bounding box center [608, 158] width 898 height 529
click at [686, 143] on div at bounding box center [674, 79] width 105 height 181
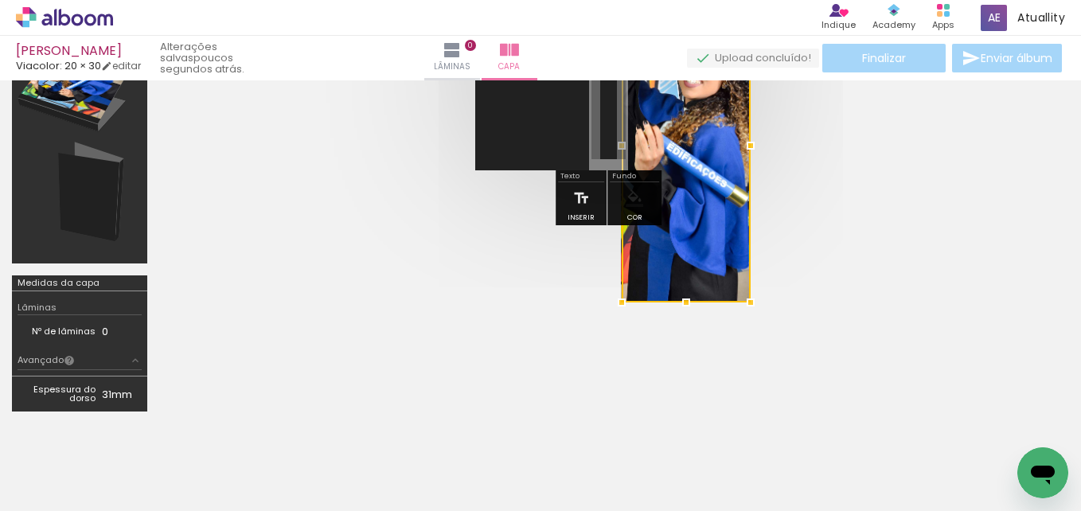
drag, startPoint x: 726, startPoint y: 170, endPoint x: 777, endPoint y: 186, distance: 53.4
click at [777, 186] on div at bounding box center [608, 74] width 898 height 320
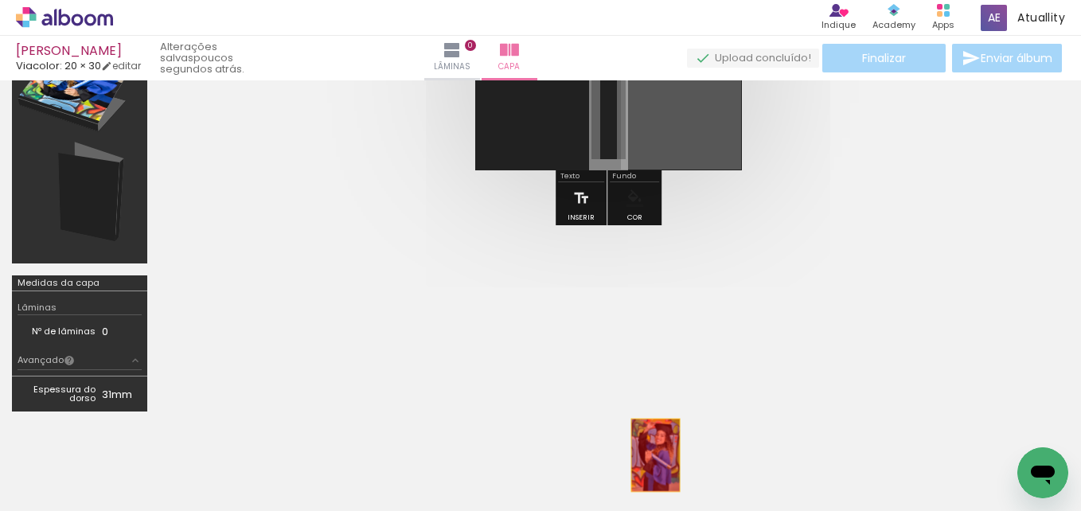
drag, startPoint x: 686, startPoint y: 127, endPoint x: 656, endPoint y: 457, distance: 330.9
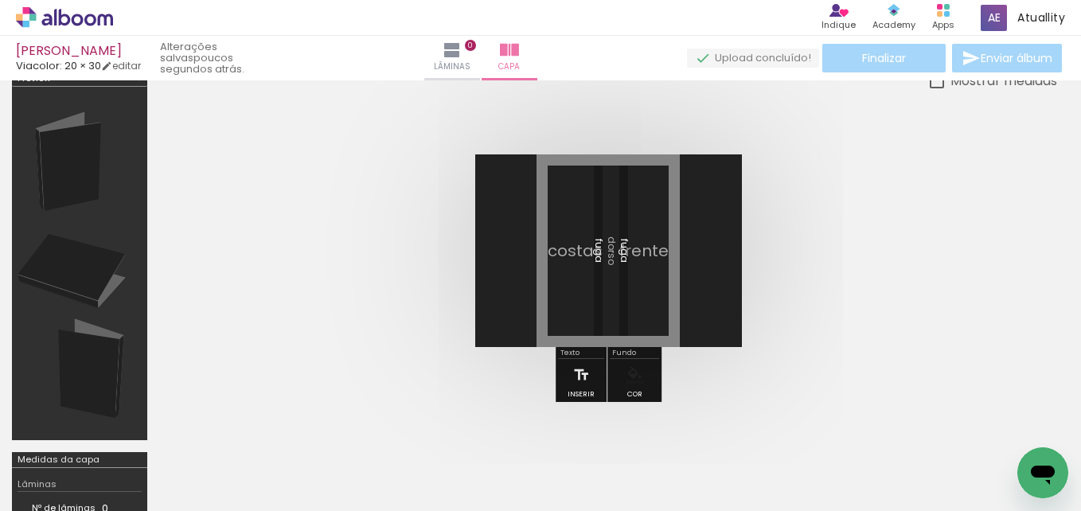
scroll to position [18, 0]
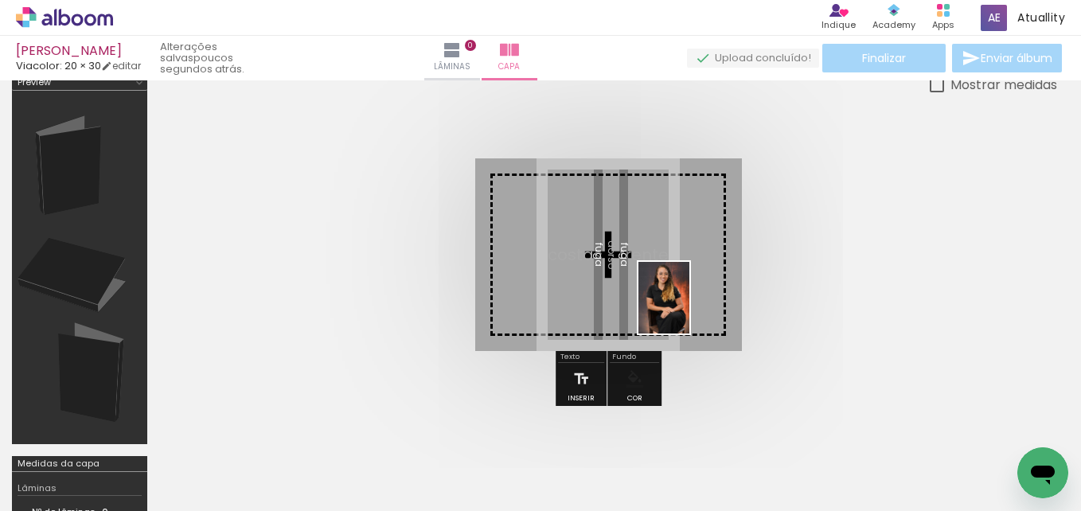
drag, startPoint x: 883, startPoint y: 461, endPoint x: 689, endPoint y: 309, distance: 246.0
click at [689, 309] on quentale-workspace at bounding box center [540, 255] width 1081 height 511
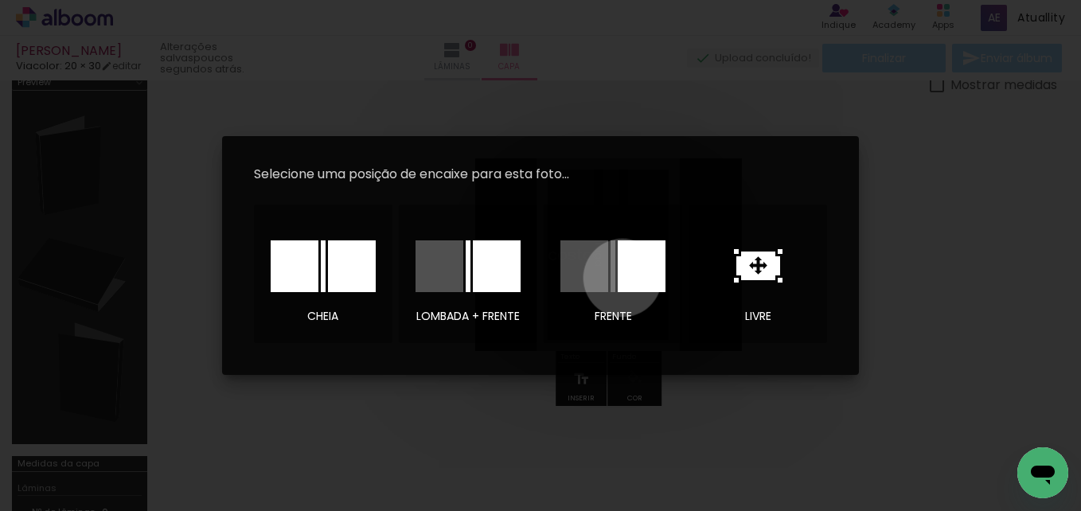
click at [623, 278] on div at bounding box center [642, 266] width 48 height 52
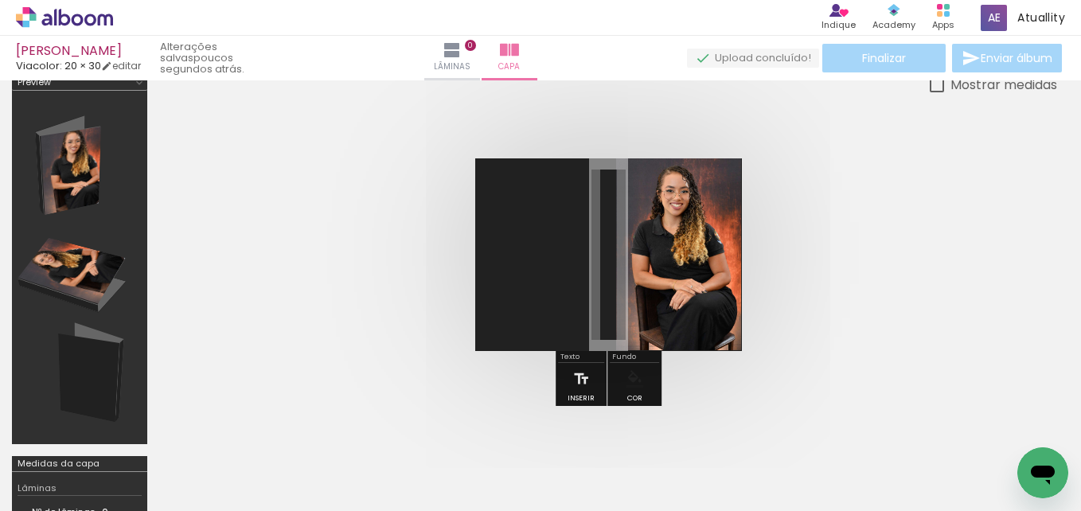
drag, startPoint x: 697, startPoint y: 271, endPoint x: 703, endPoint y: 312, distance: 41.8
click at [703, 312] on div at bounding box center [686, 327] width 129 height 314
click at [681, 275] on div at bounding box center [686, 327] width 129 height 314
drag, startPoint x: 674, startPoint y: 255, endPoint x: 727, endPoint y: 451, distance: 202.8
click at [699, 369] on div at bounding box center [686, 327] width 129 height 314
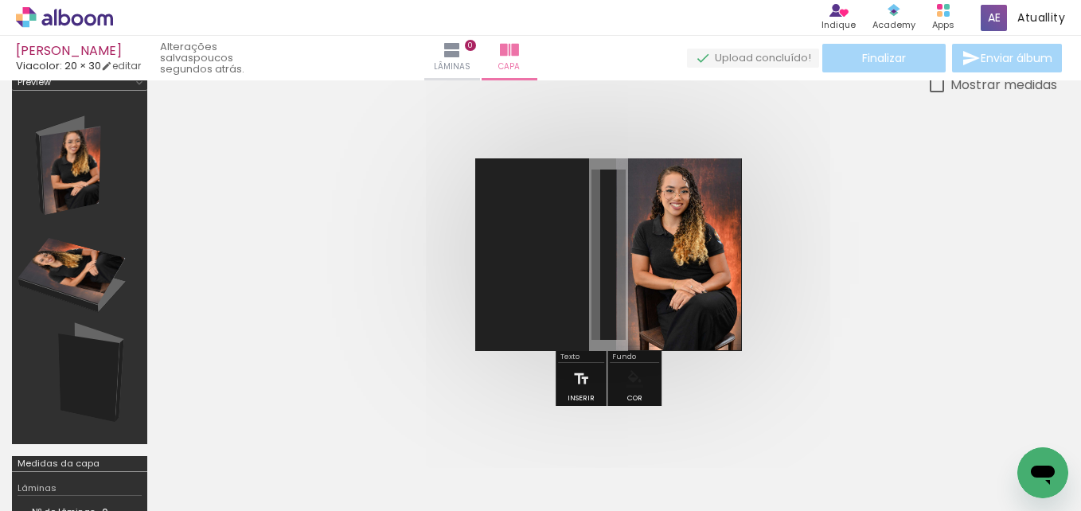
drag, startPoint x: 676, startPoint y: 250, endPoint x: 699, endPoint y: 373, distance: 124.7
click at [699, 373] on div at bounding box center [686, 327] width 129 height 314
click at [677, 236] on div at bounding box center [686, 327] width 129 height 314
click at [719, 313] on div at bounding box center [686, 327] width 129 height 314
drag, startPoint x: 701, startPoint y: 289, endPoint x: 870, endPoint y: 414, distance: 210.0
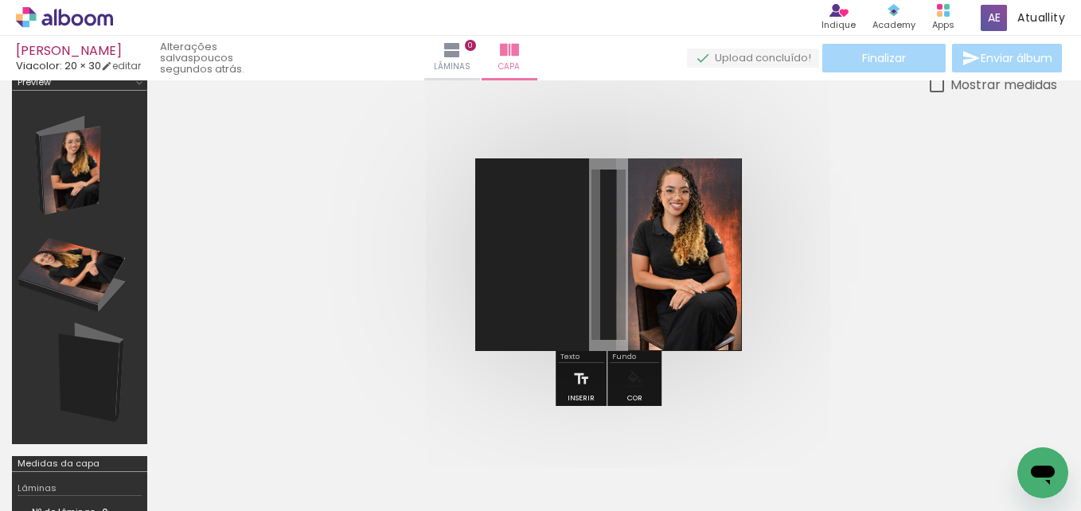
click at [870, 414] on quentale-workspace at bounding box center [540, 255] width 1081 height 511
